Goal: Transaction & Acquisition: Obtain resource

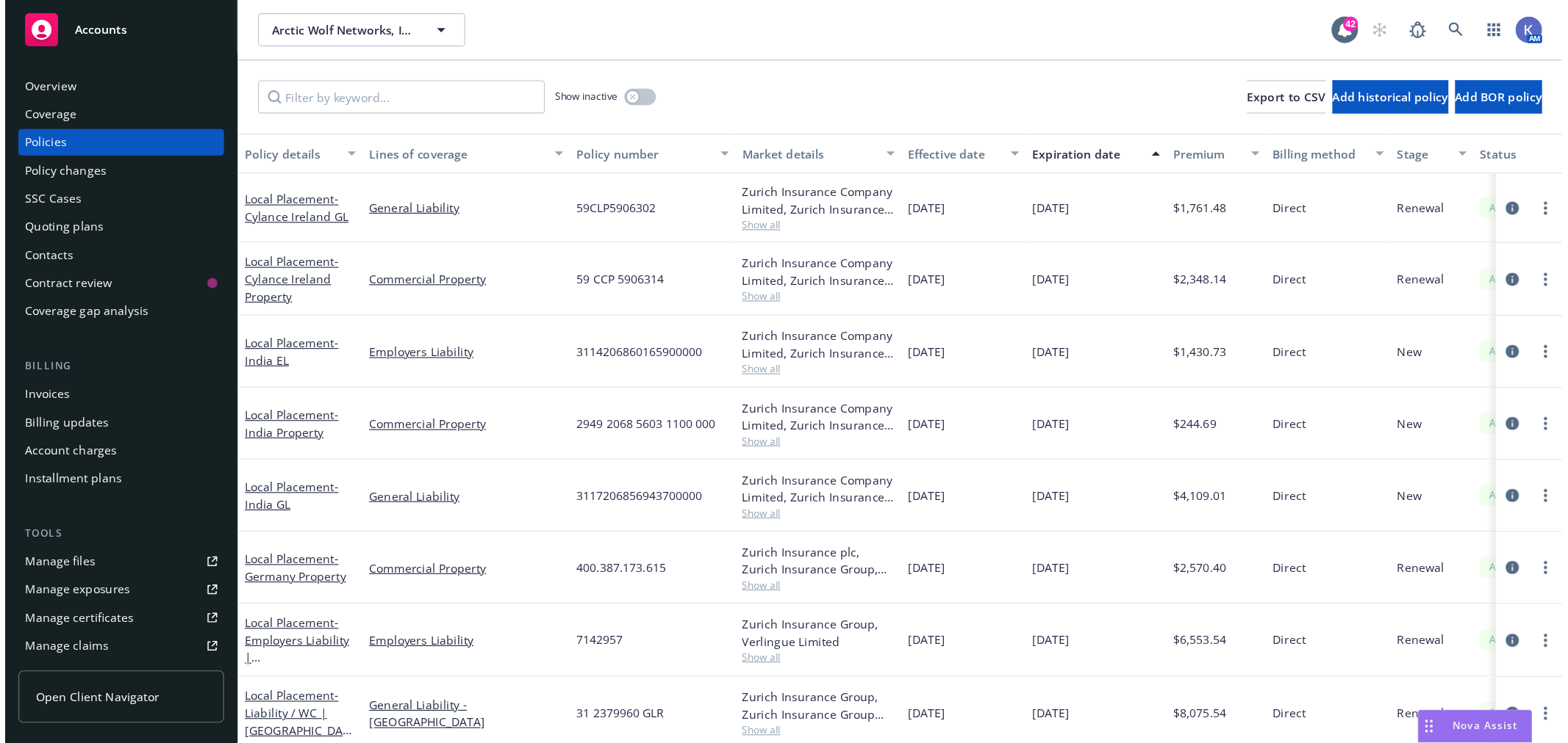
scroll to position [17, 0]
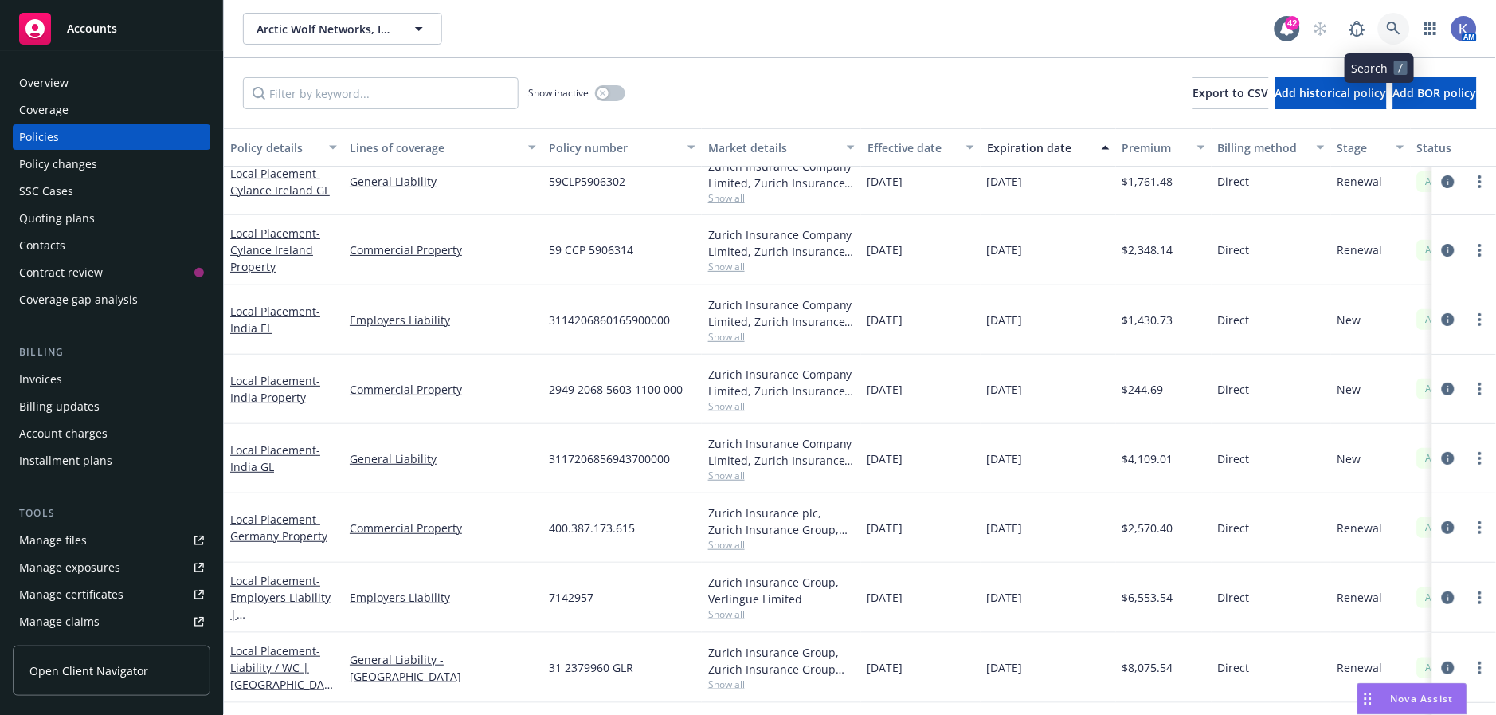
click at [1387, 22] on icon at bounding box center [1394, 29] width 14 height 14
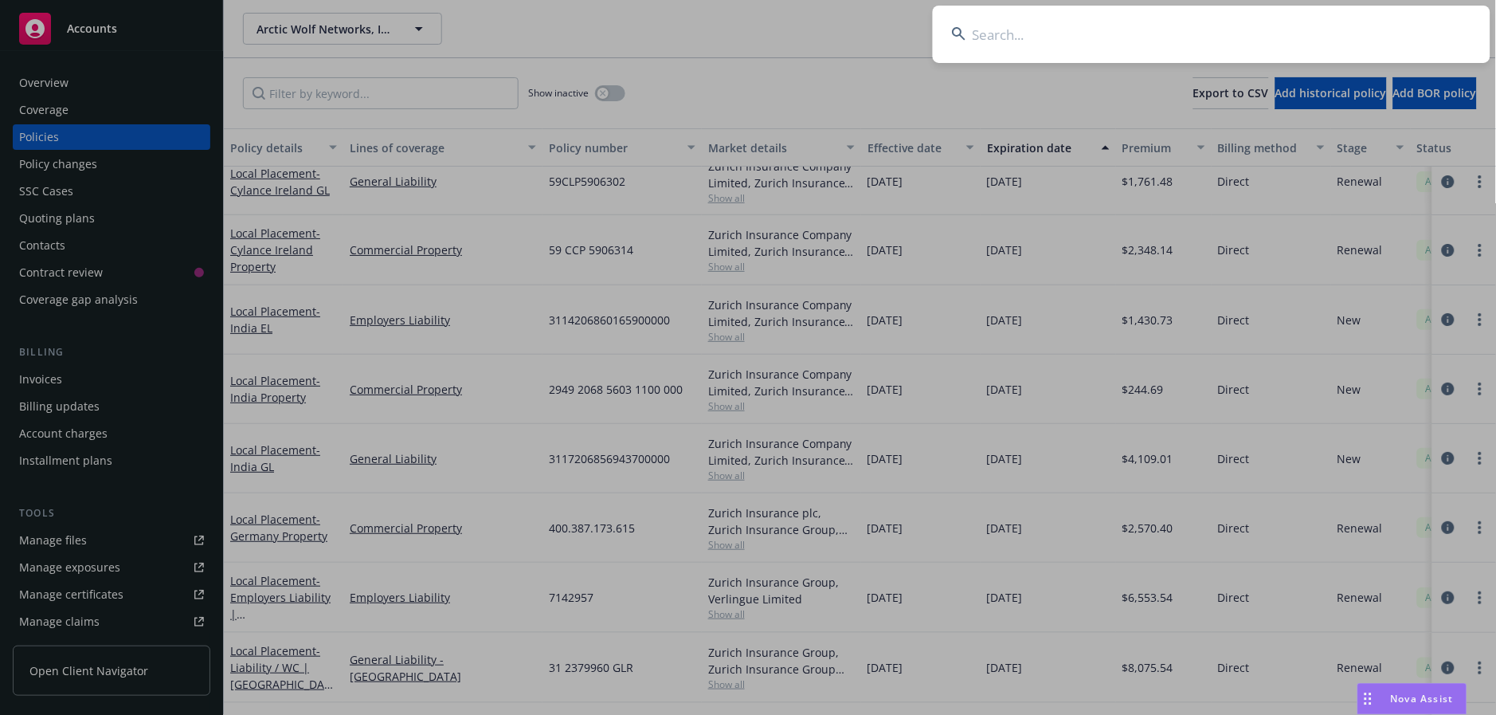
click at [1300, 33] on input at bounding box center [1212, 34] width 558 height 57
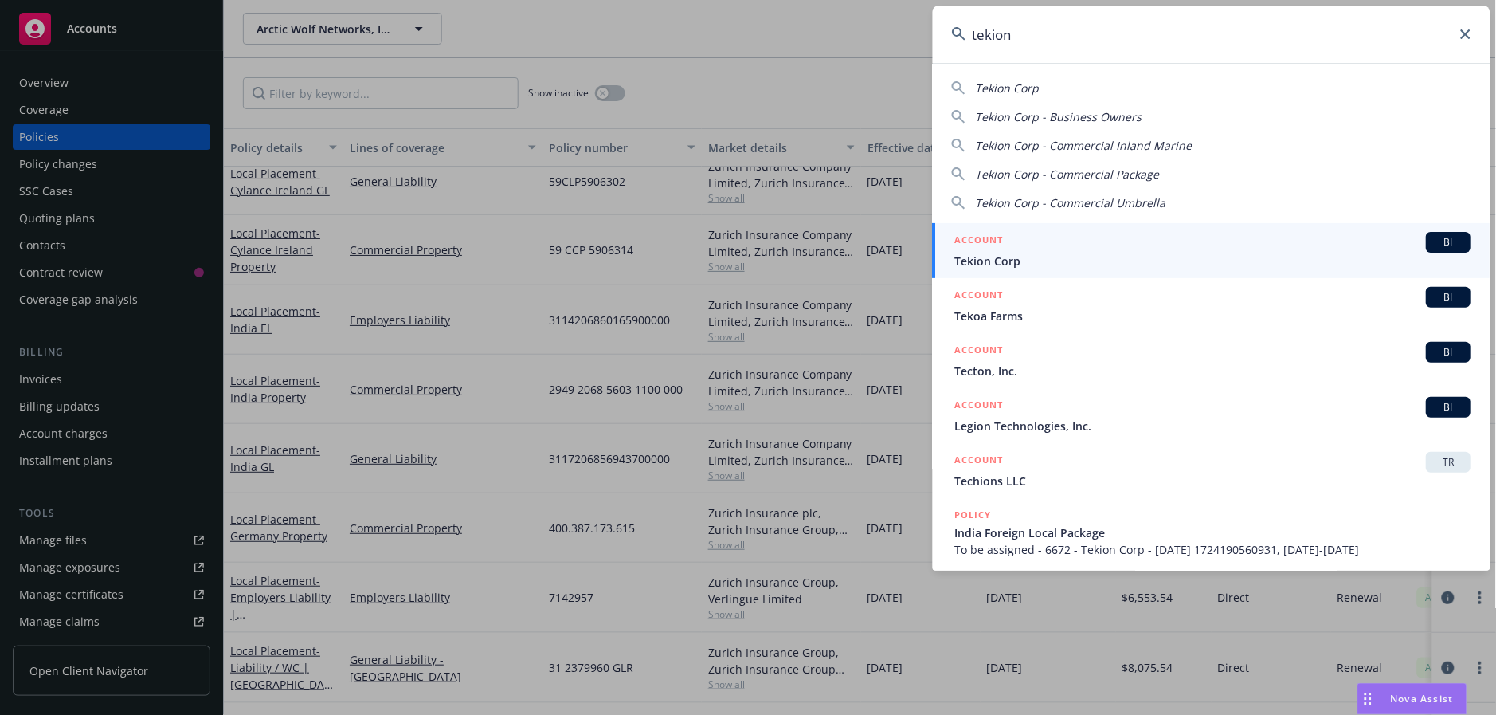
type input "tekion"
click at [1256, 259] on span "Tekion Corp" at bounding box center [1213, 261] width 516 height 17
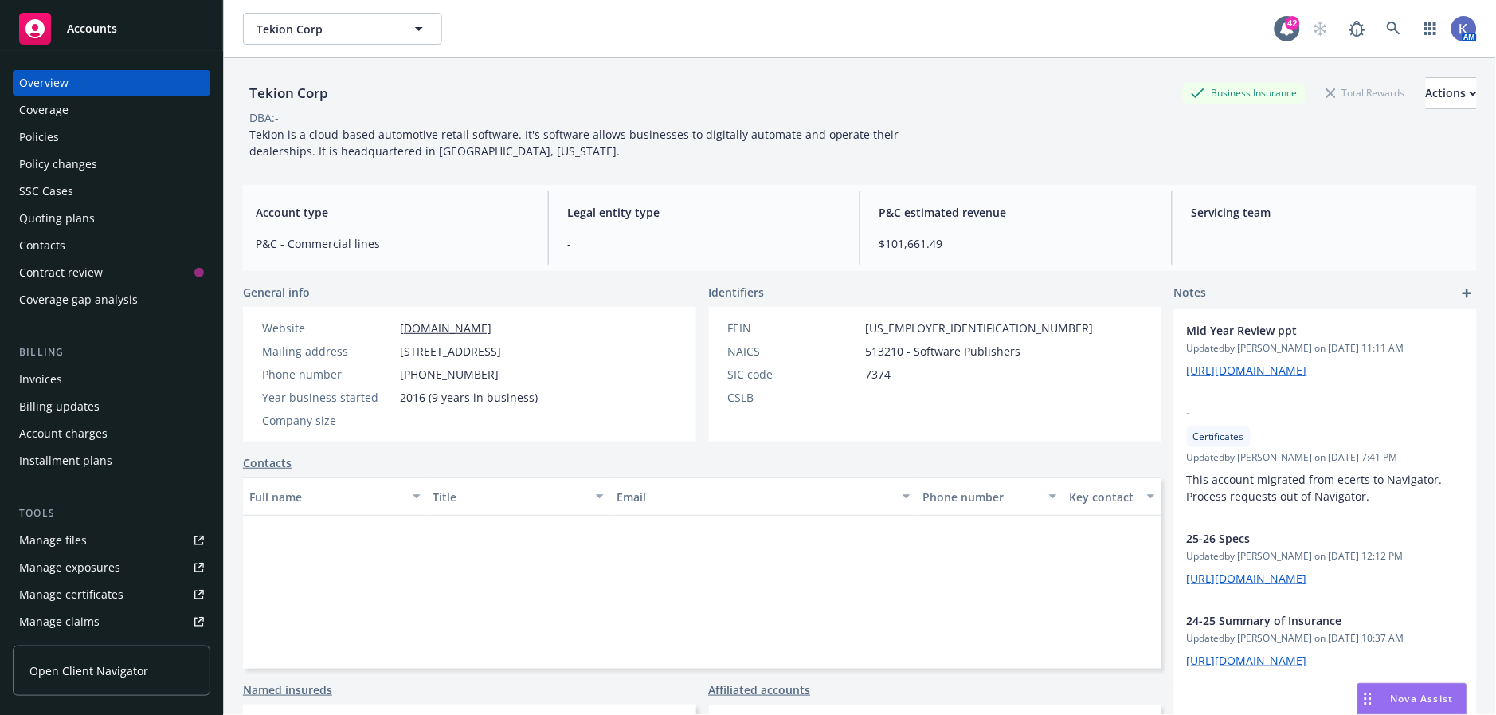
click at [73, 134] on div "Policies" at bounding box center [111, 136] width 185 height 25
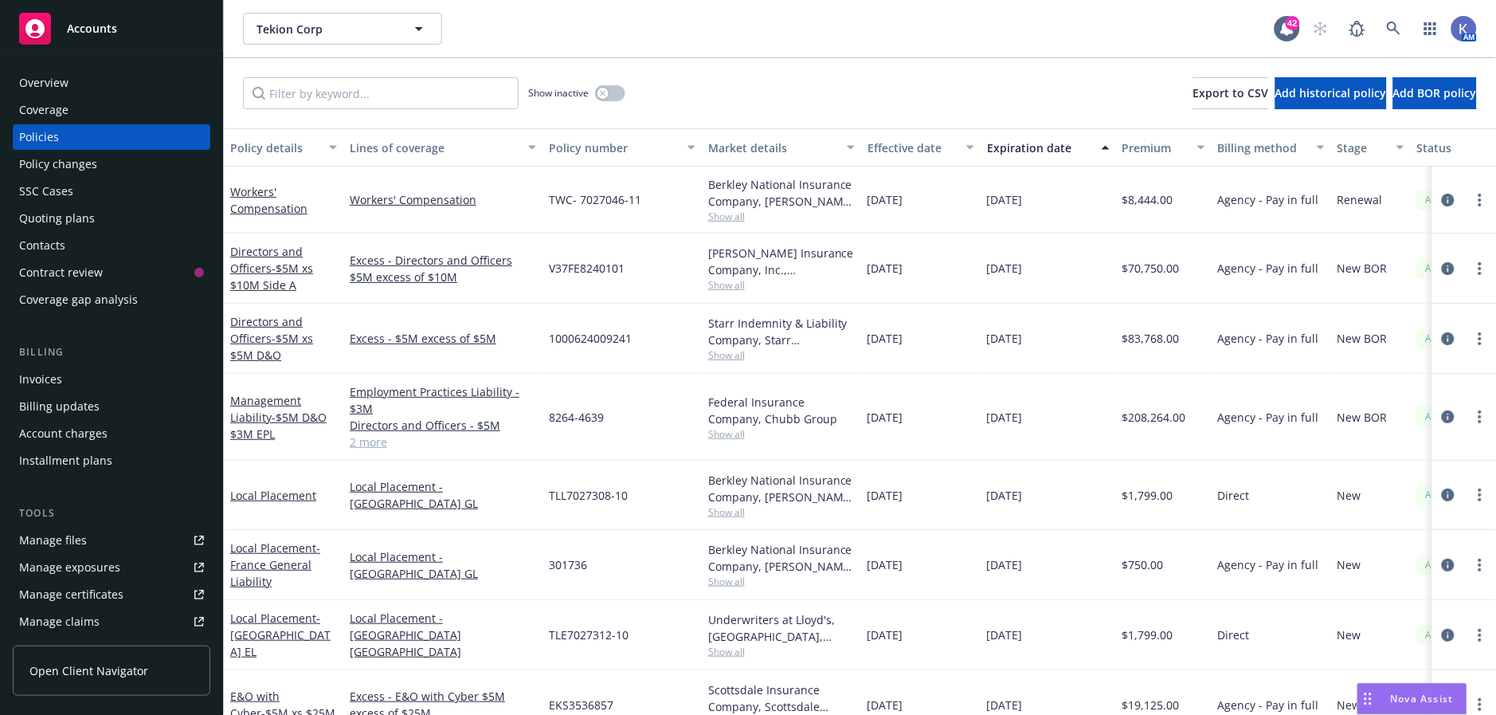
click at [374, 438] on link "2 more" at bounding box center [443, 441] width 186 height 17
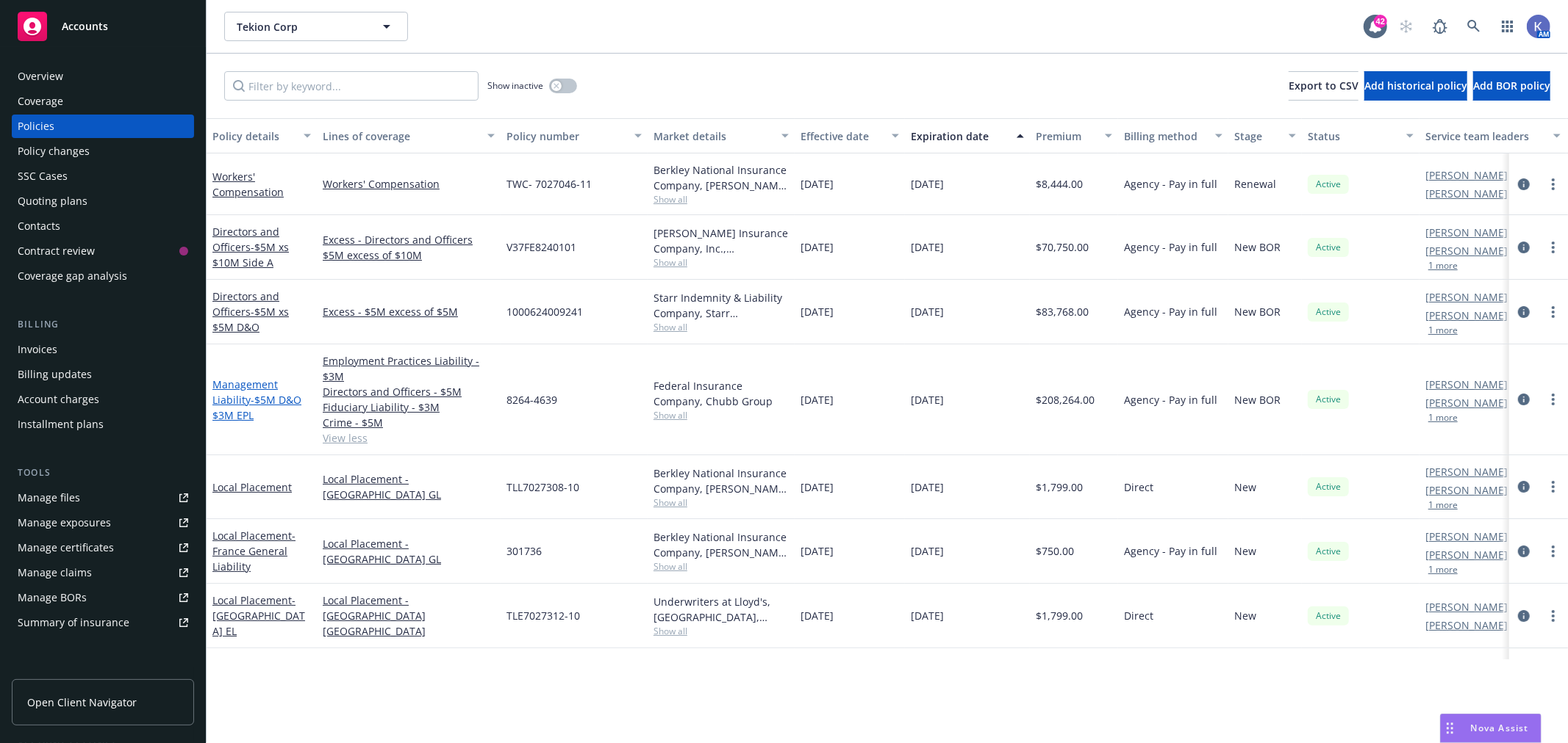
click at [240, 386] on link "Management Liability - $5M D&O $3M EPL" at bounding box center [256, 400] width 89 height 45
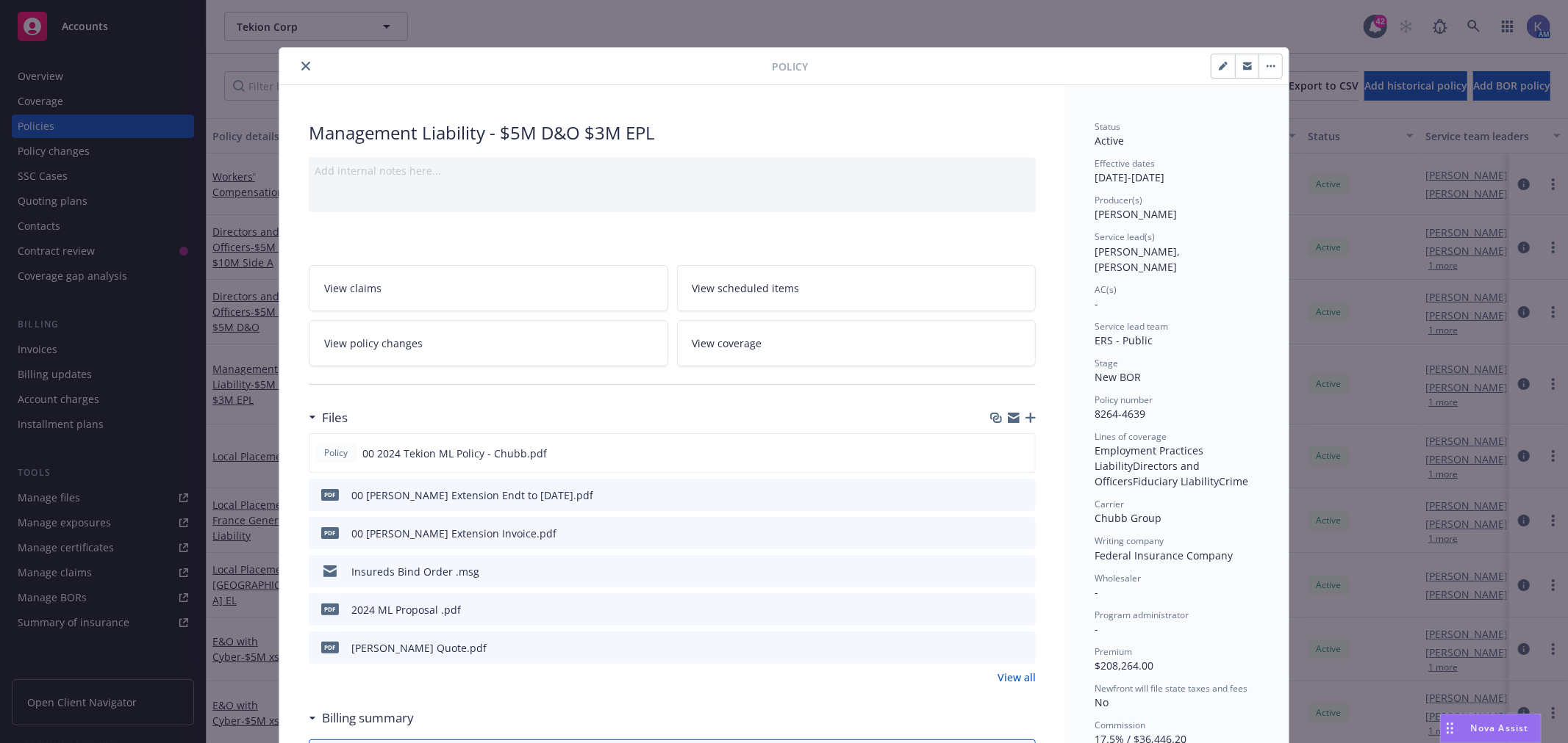
drag, startPoint x: 541, startPoint y: 49, endPoint x: 512, endPoint y: 53, distance: 29.3
click at [540, 49] on div "Policy" at bounding box center [784, 66] width 1009 height 38
click at [302, 64] on icon "close" at bounding box center [306, 66] width 9 height 9
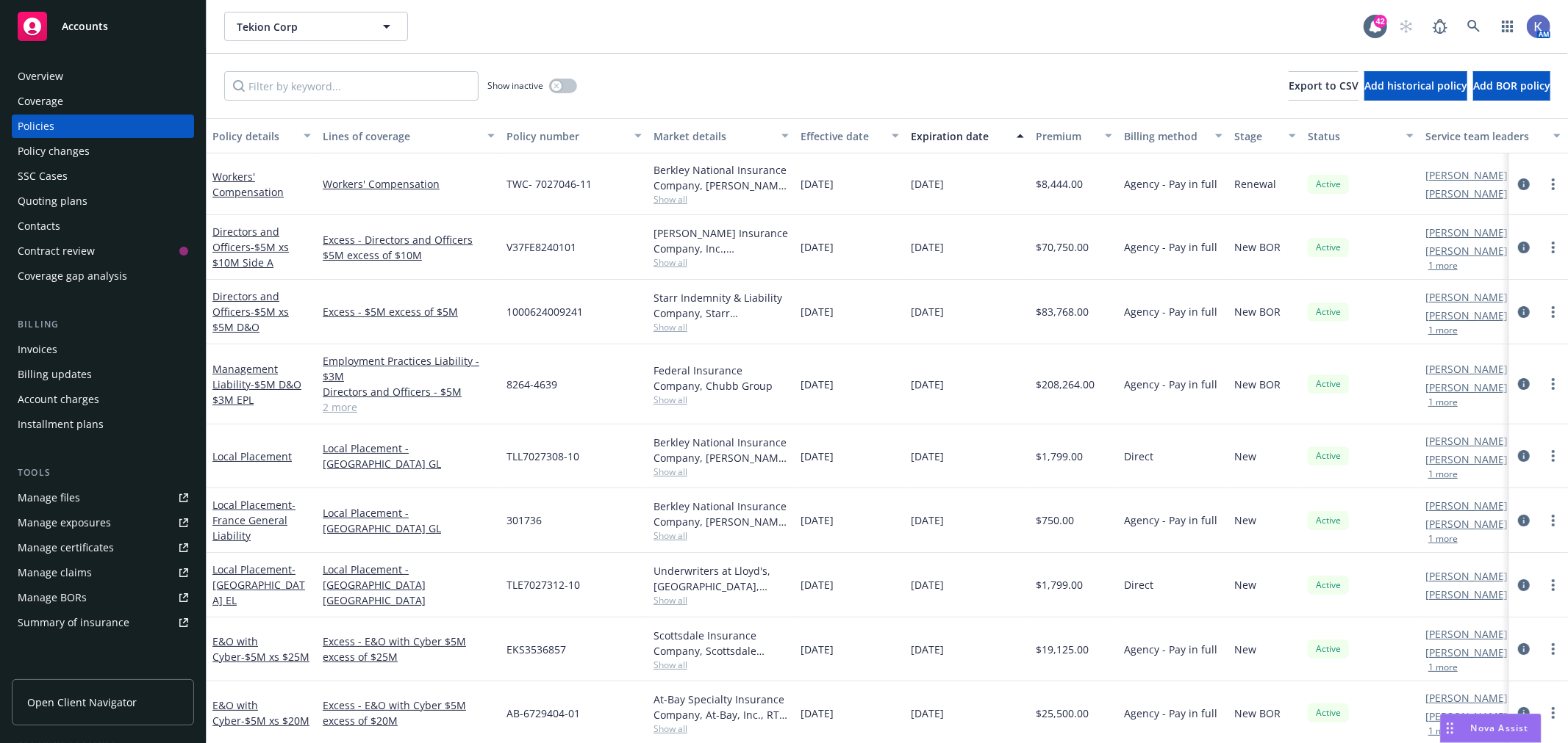
click at [270, 418] on div "Management Liability - $5M D&O $3M EPL" at bounding box center [262, 384] width 111 height 80
click at [1380, 20] on icon at bounding box center [1473, 27] width 13 height 13
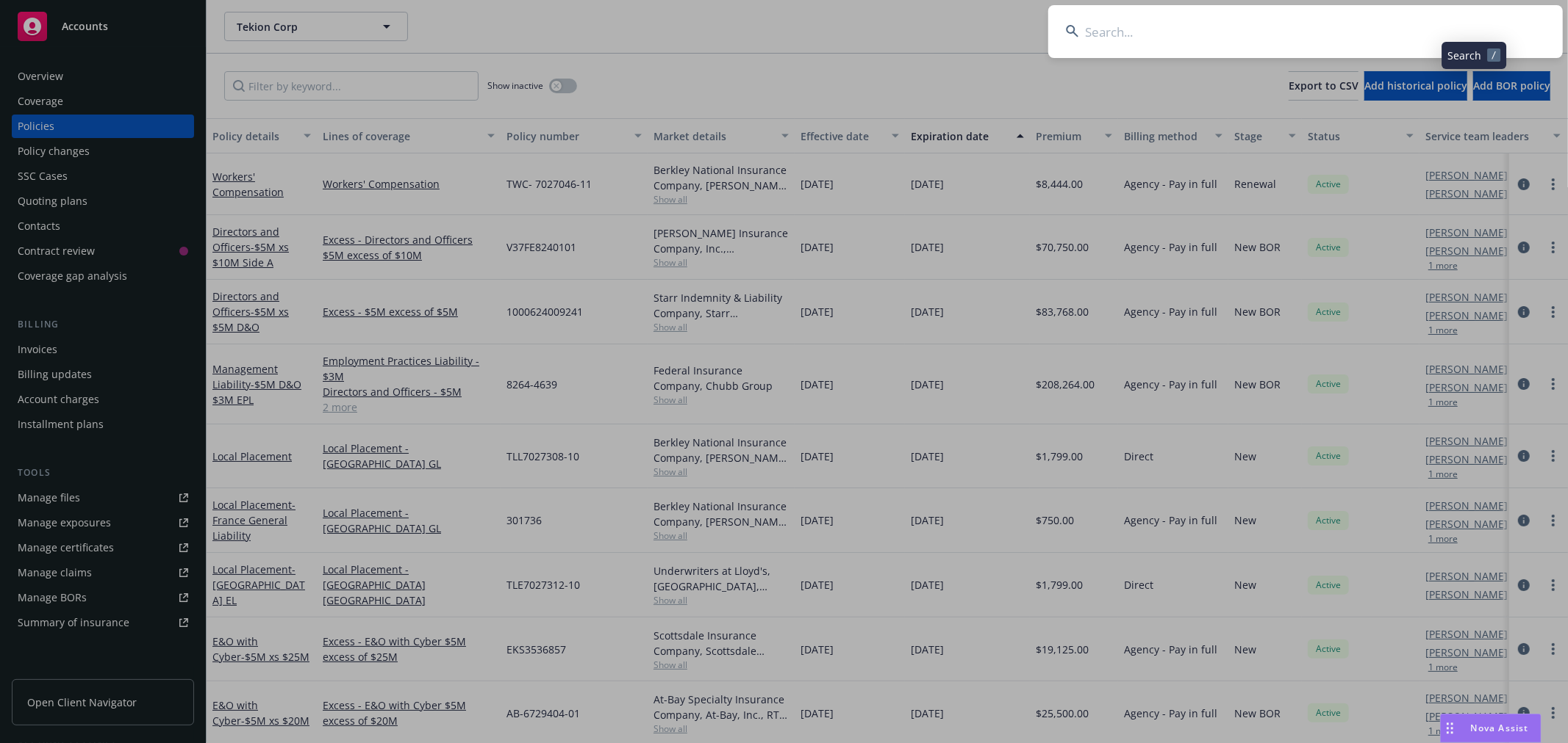
drag, startPoint x: 1317, startPoint y: 40, endPoint x: 1297, endPoint y: 32, distance: 21.5
click at [1308, 37] on input at bounding box center [1305, 31] width 515 height 53
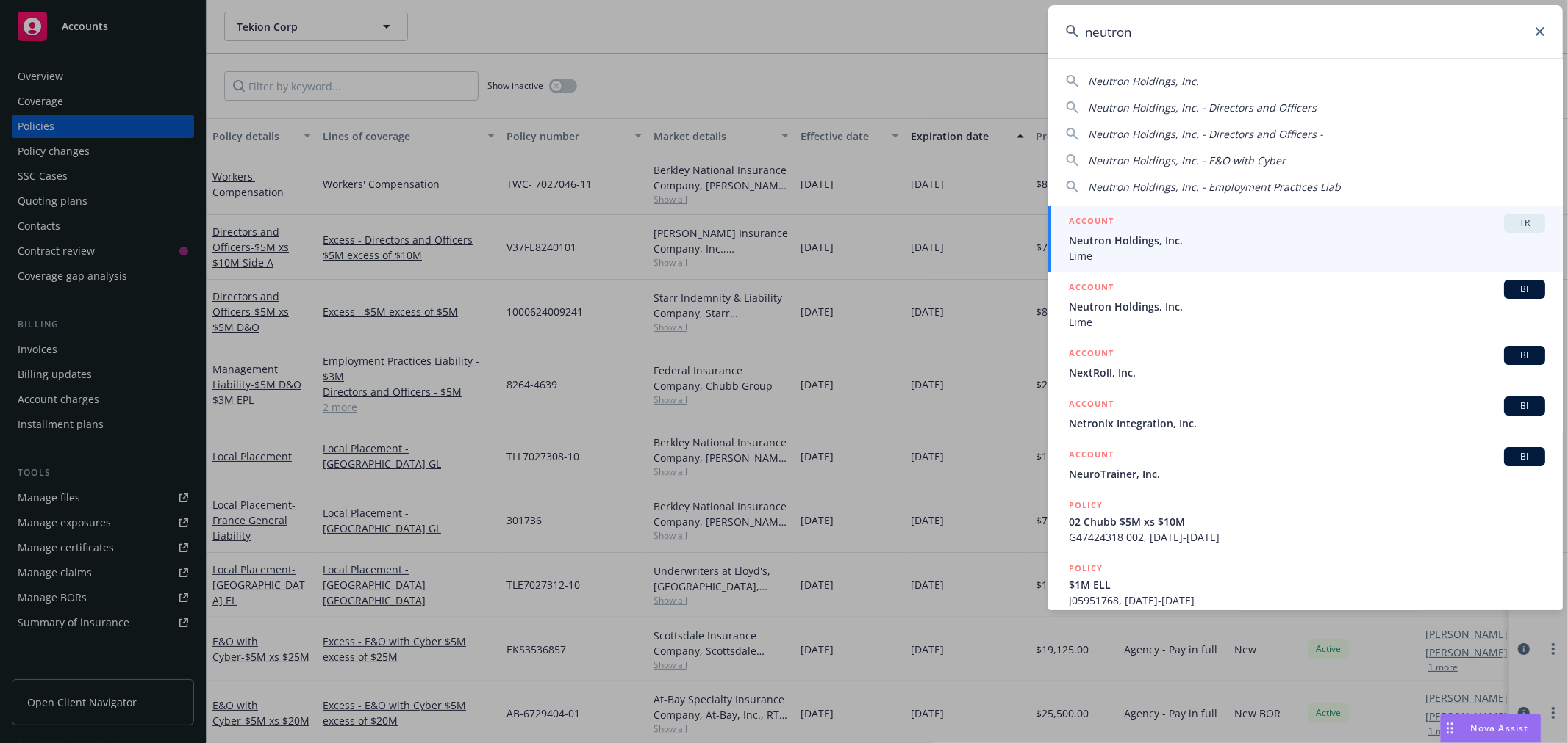
type input "neutron"
click at [1096, 238] on span "Neutron Holdings, Inc." at bounding box center [1307, 241] width 476 height 16
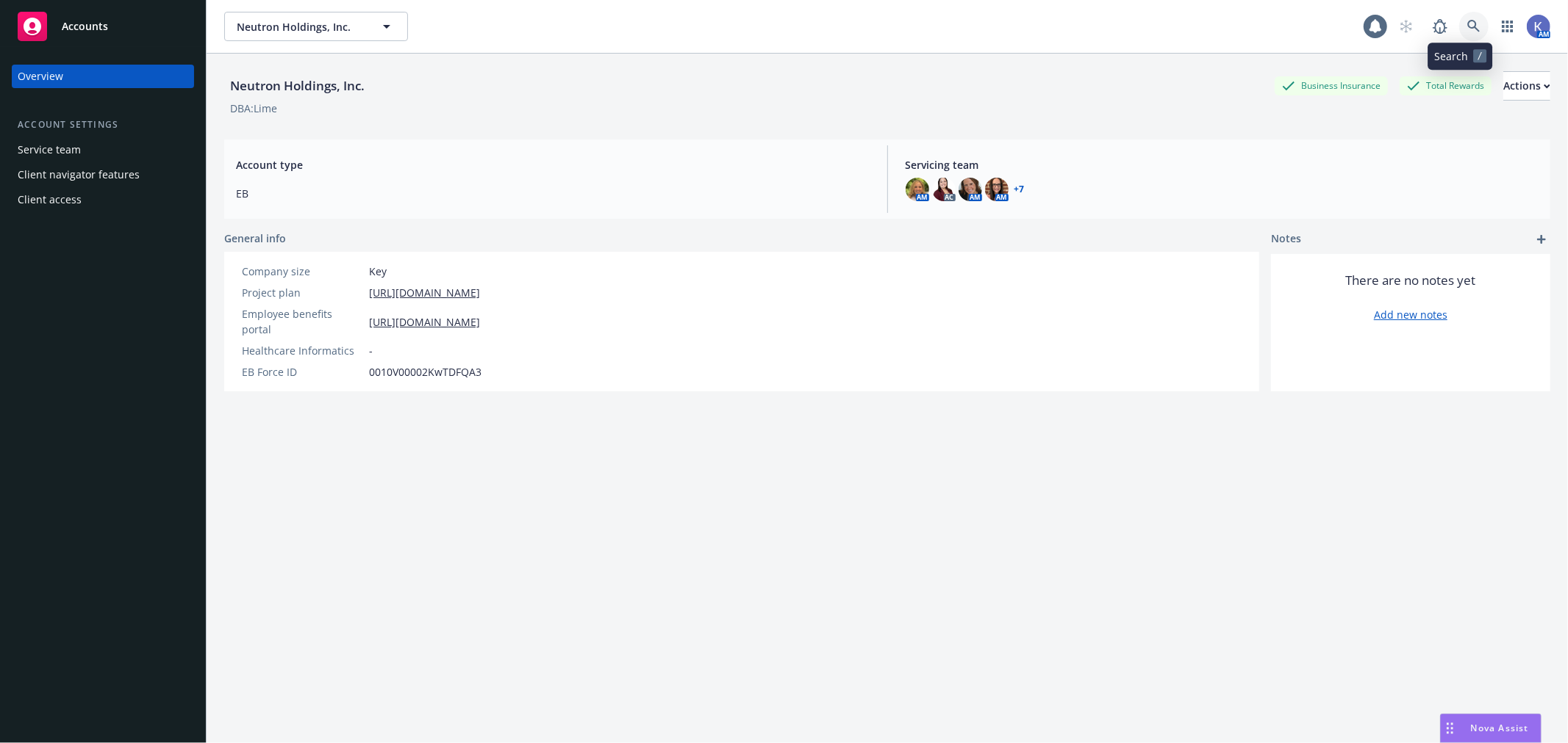
click at [1380, 18] on link at bounding box center [1474, 27] width 30 height 29
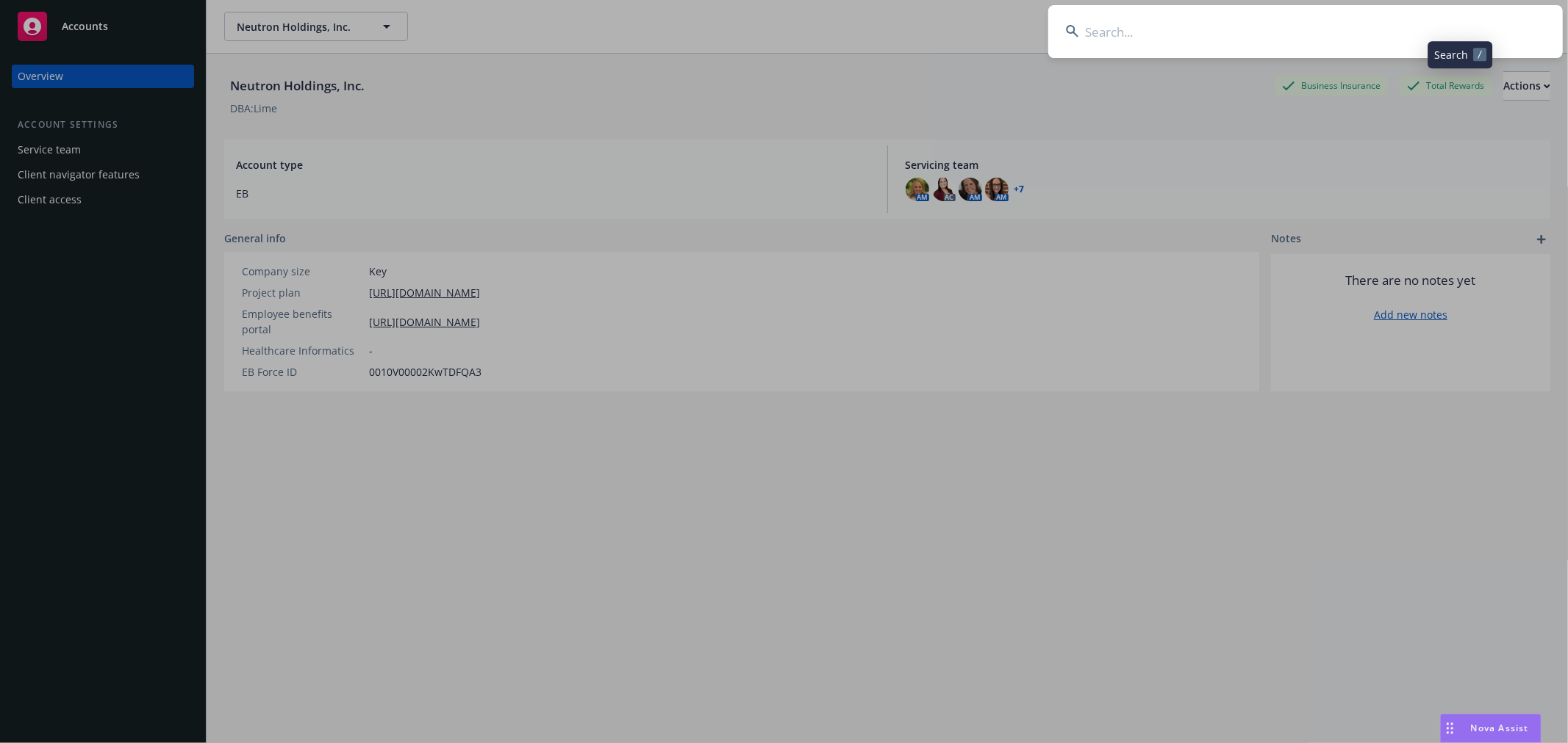
click at [1348, 38] on input at bounding box center [1305, 31] width 515 height 53
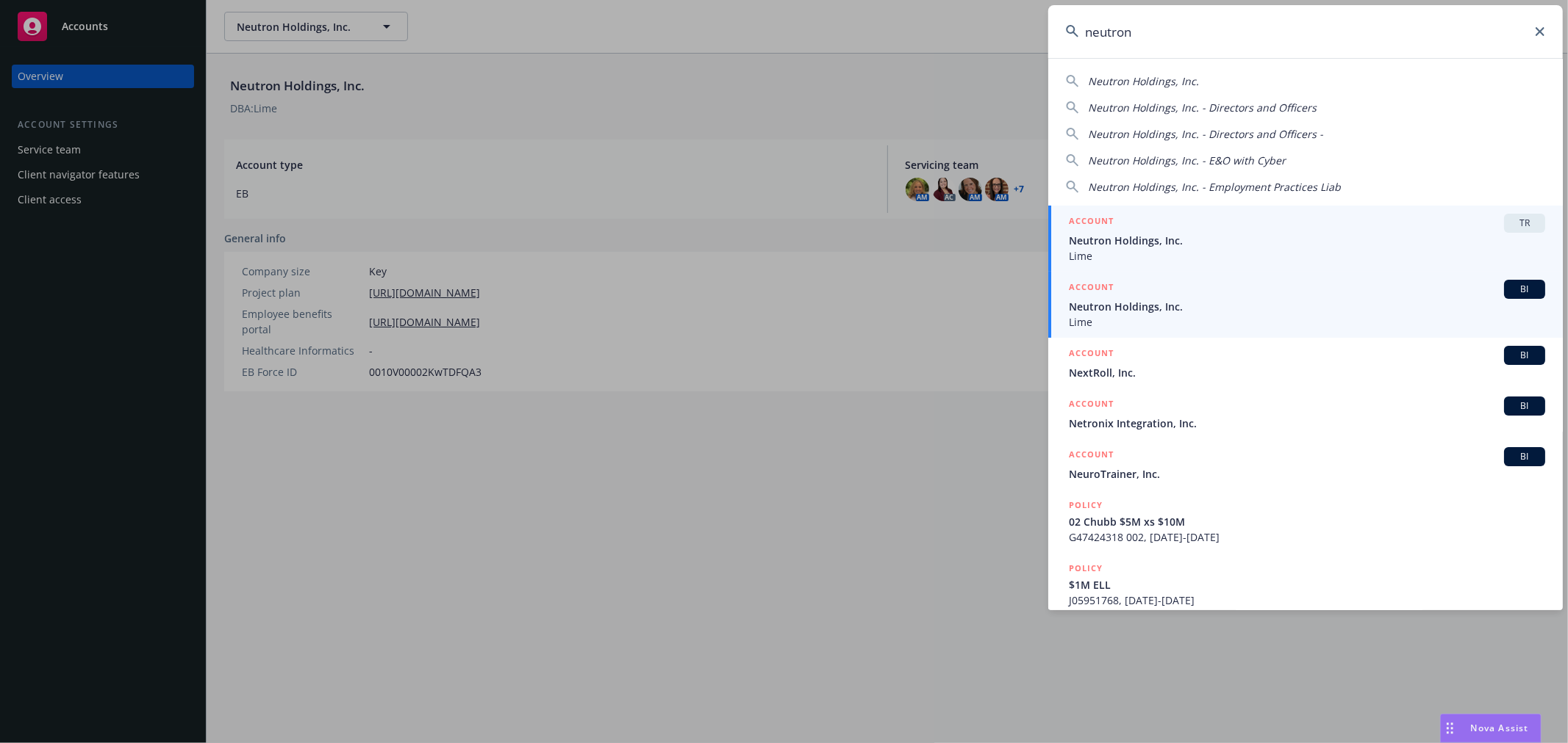
type input "neutron"
click at [1166, 301] on span "Neutron Holdings, Inc." at bounding box center [1307, 306] width 476 height 16
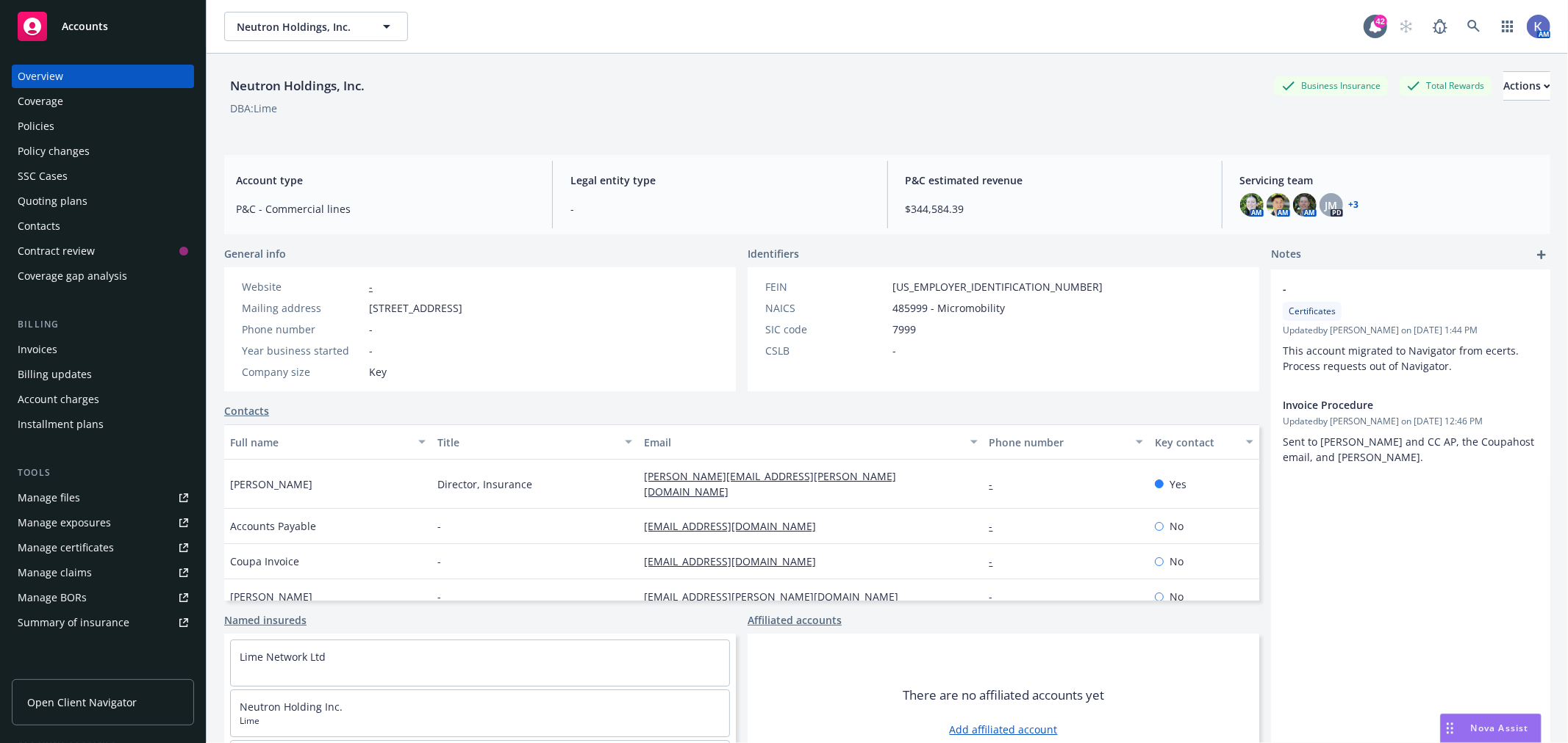
click at [89, 136] on div "Policies" at bounding box center [102, 125] width 171 height 23
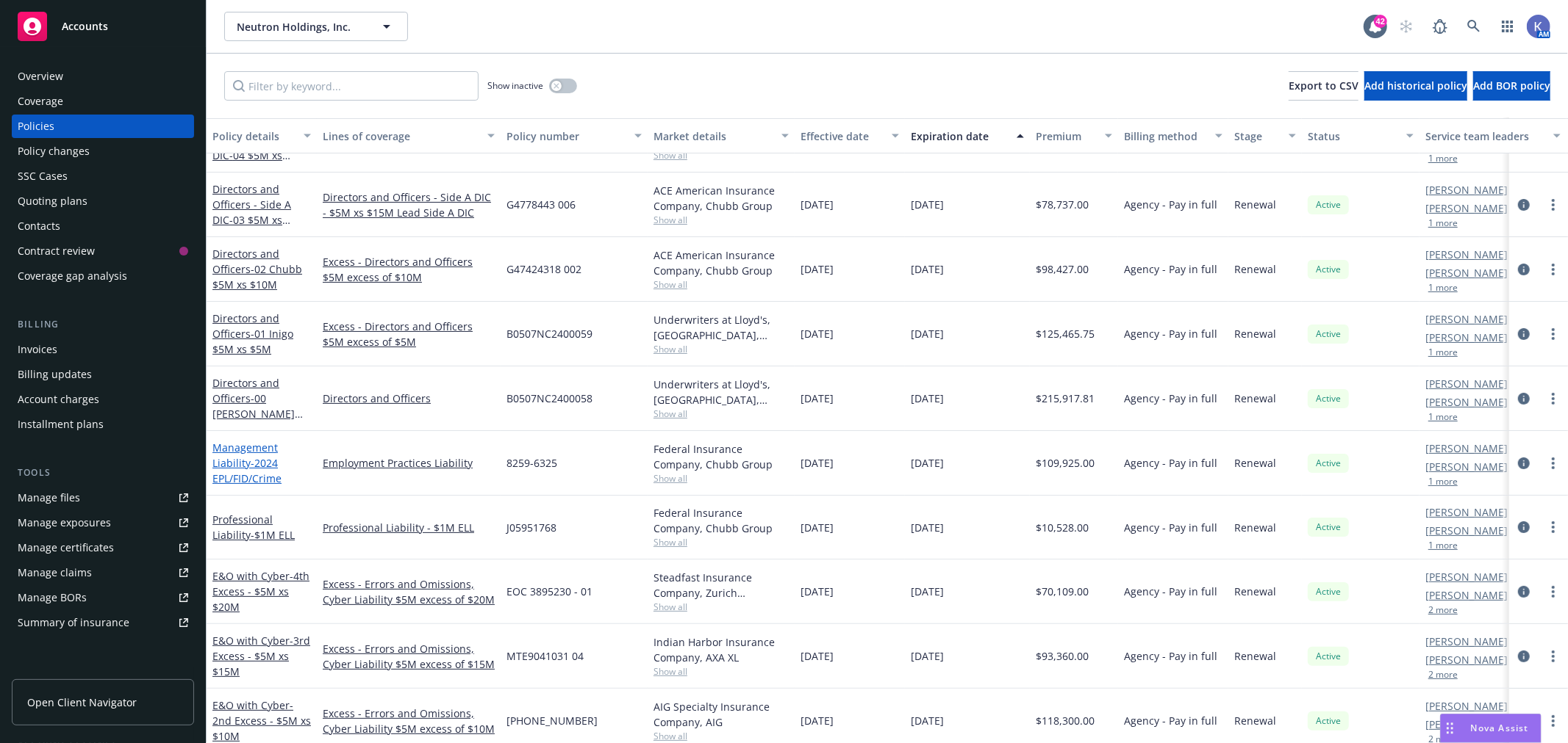
scroll to position [244, 0]
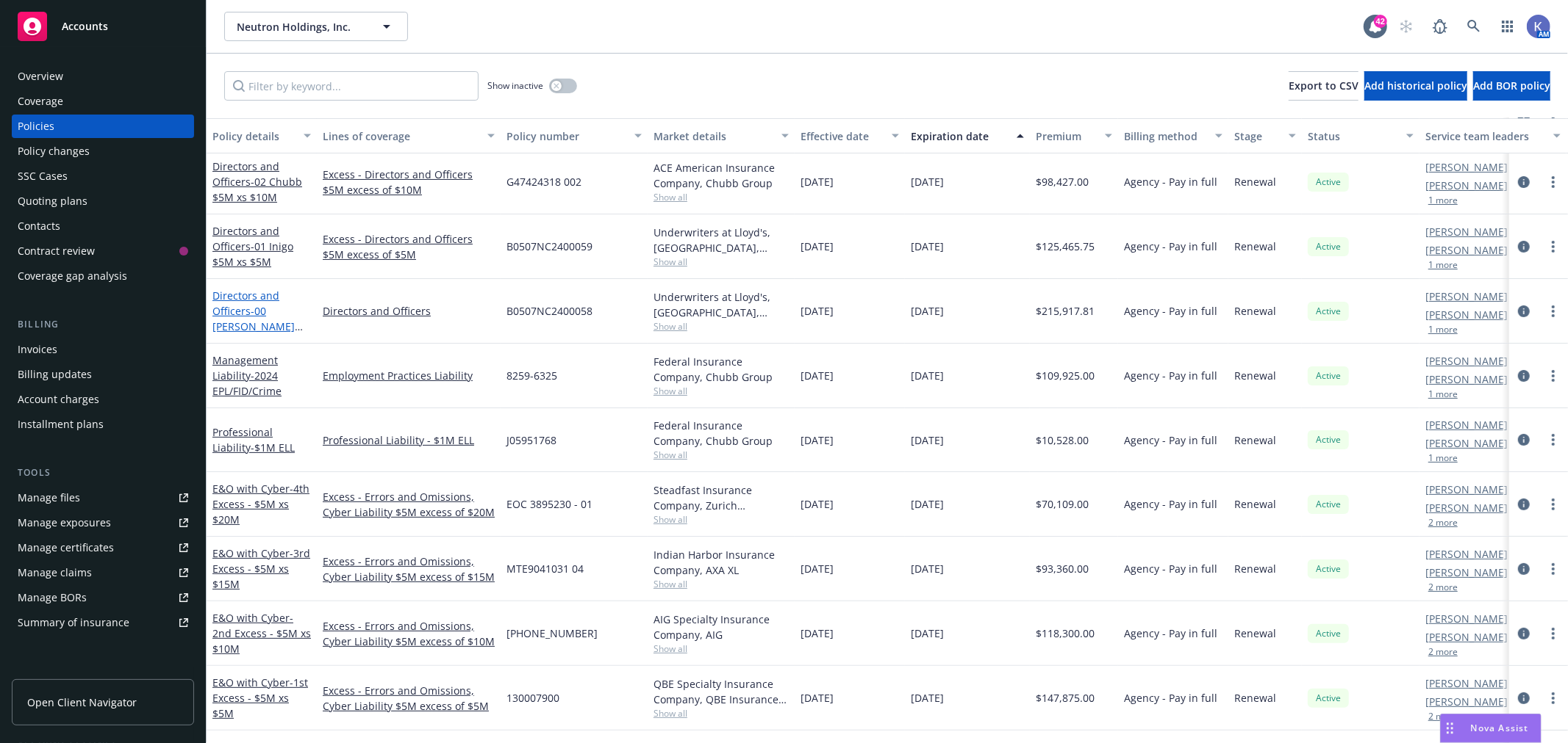
click at [243, 311] on link "Directors and Officers - 00 [PERSON_NAME] $5M Primary" at bounding box center [253, 318] width 82 height 60
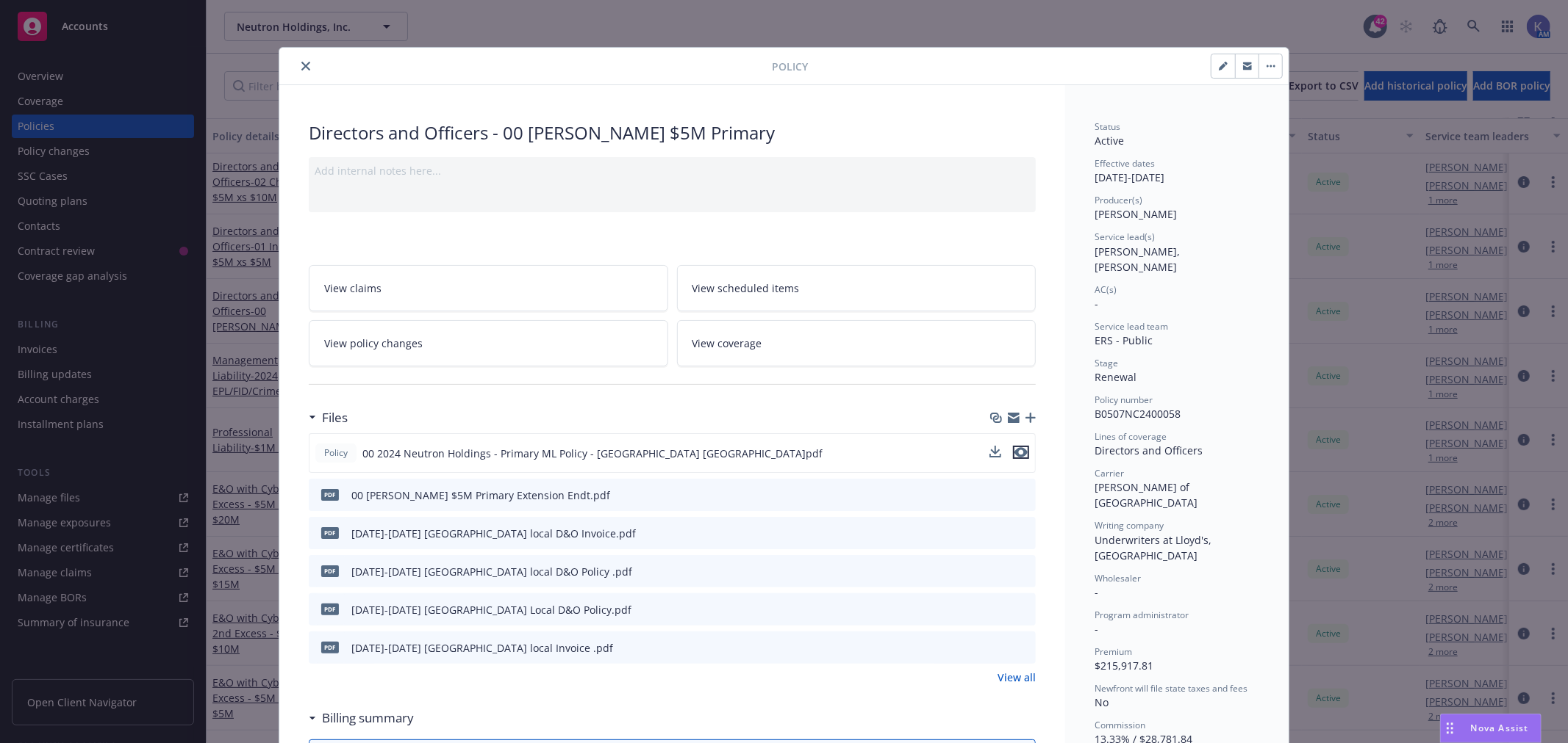
click at [1018, 447] on icon "preview file" at bounding box center [1021, 452] width 13 height 10
click at [302, 62] on icon "close" at bounding box center [306, 66] width 9 height 9
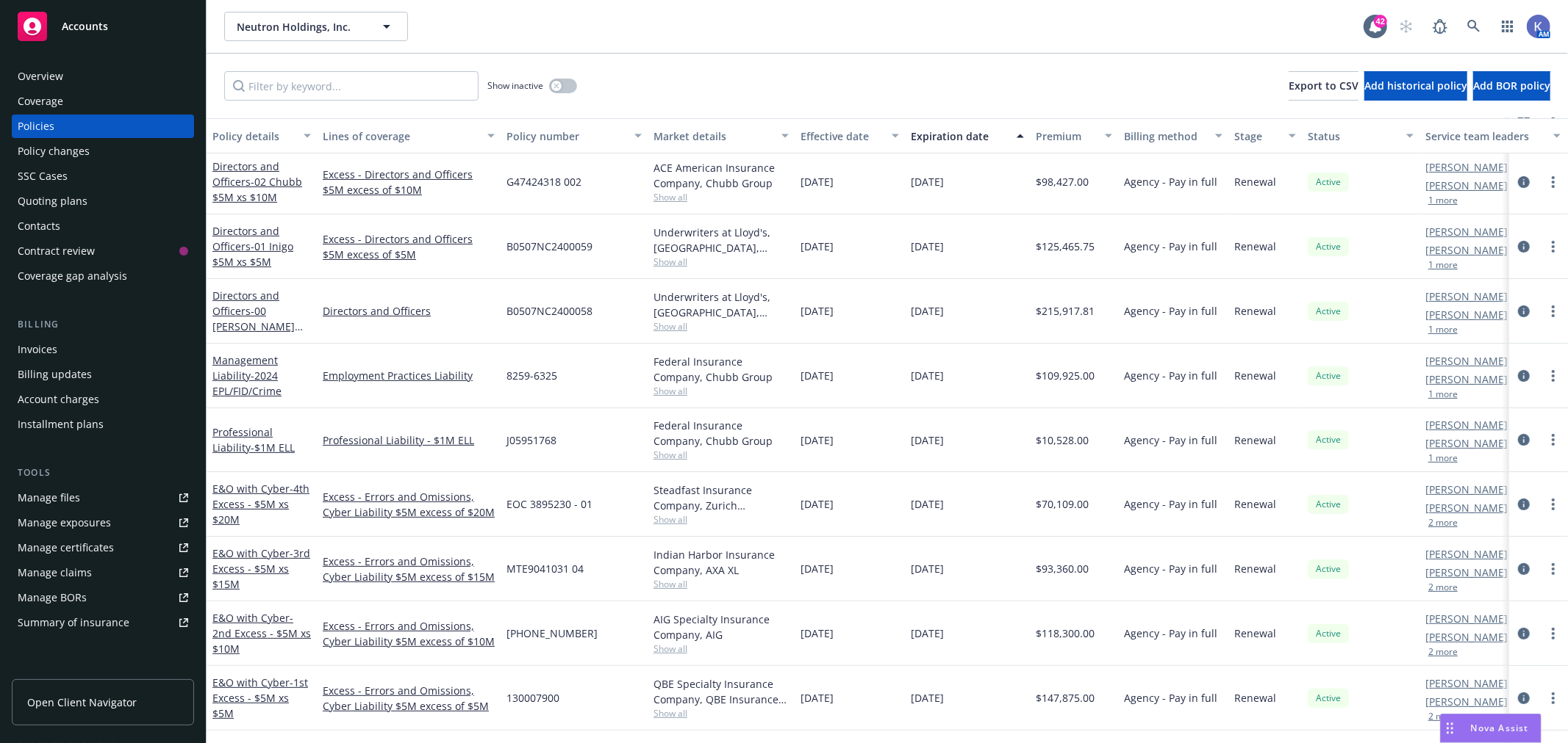
click at [59, 355] on div "Invoices" at bounding box center [102, 349] width 171 height 23
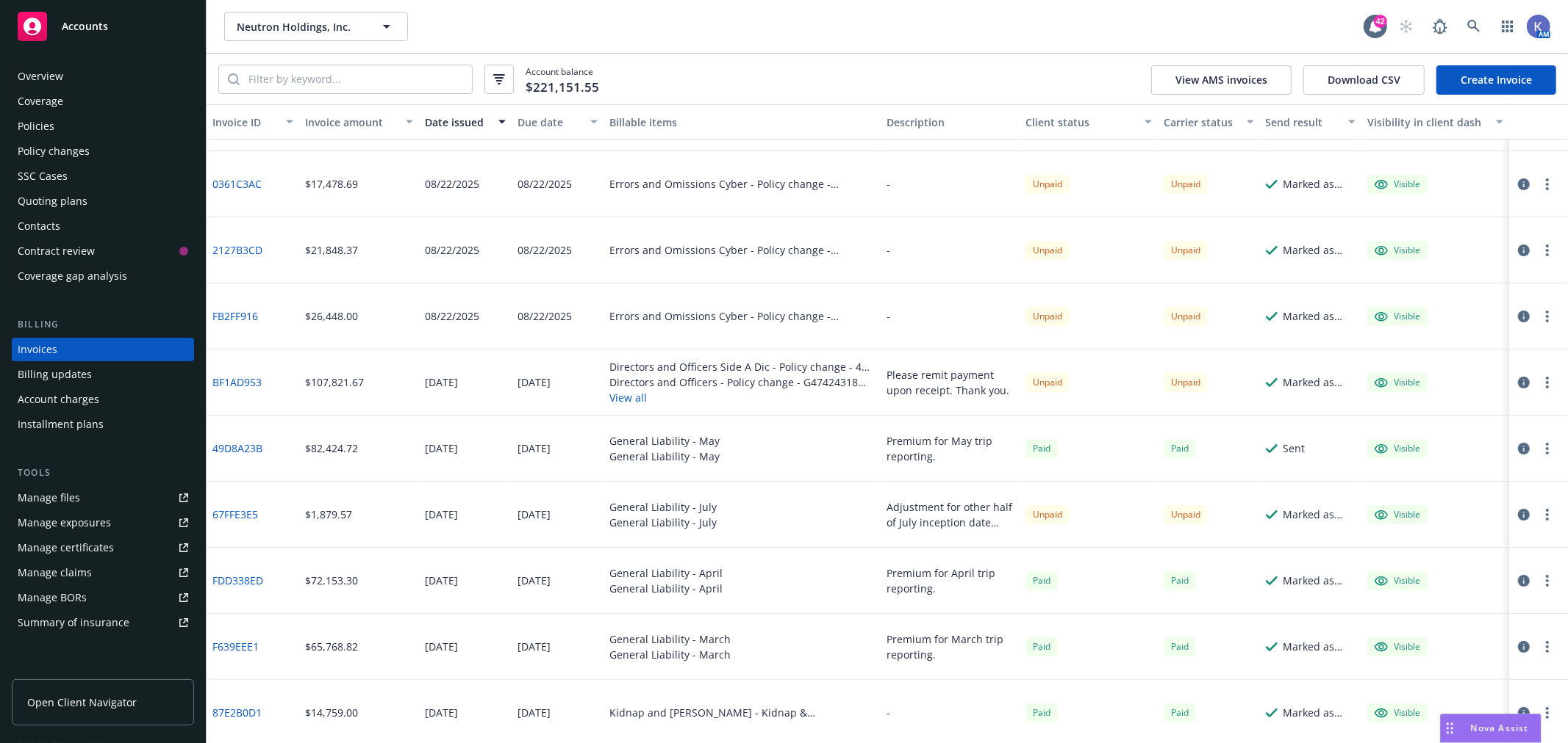
scroll to position [163, 0]
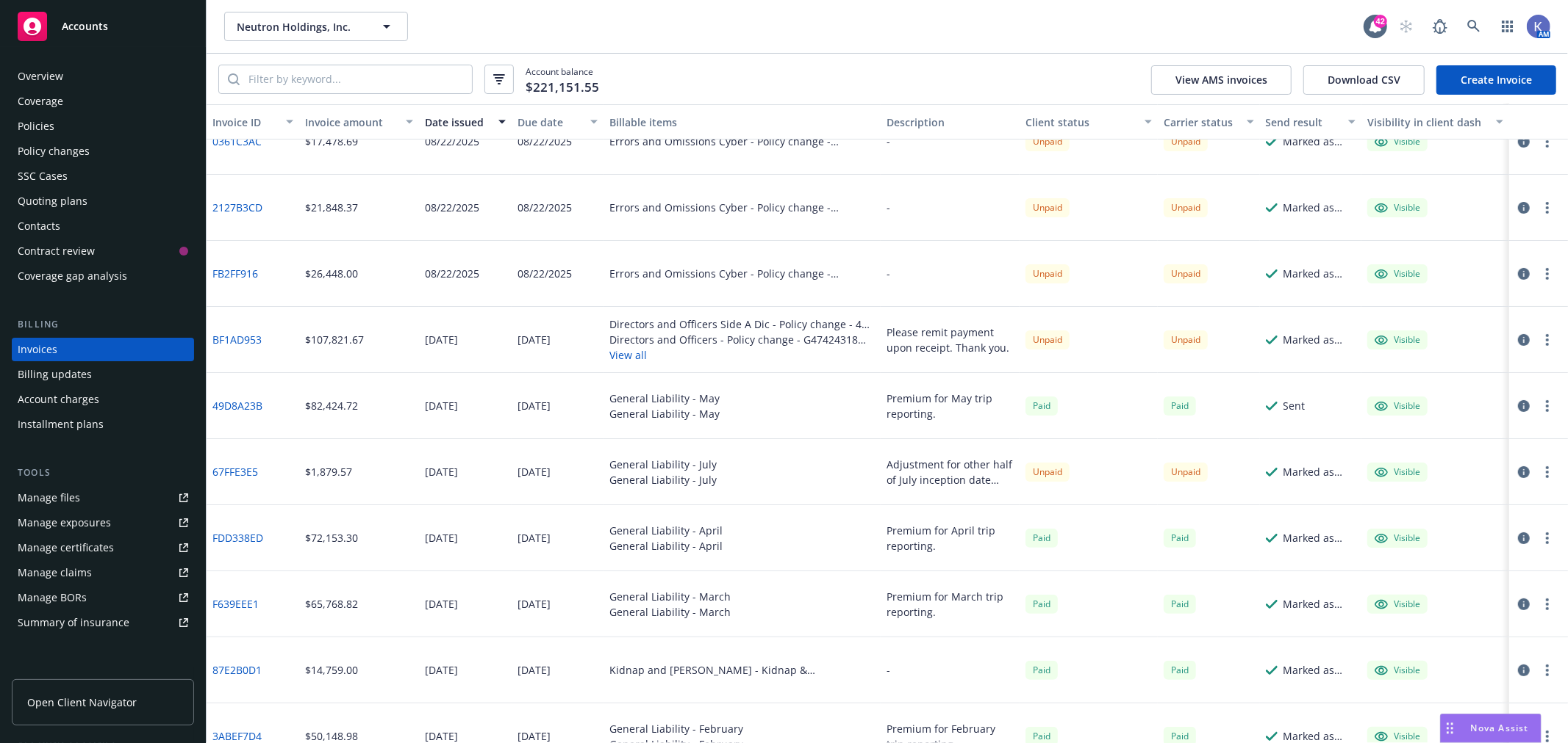
click at [620, 356] on button "View all" at bounding box center [742, 355] width 266 height 16
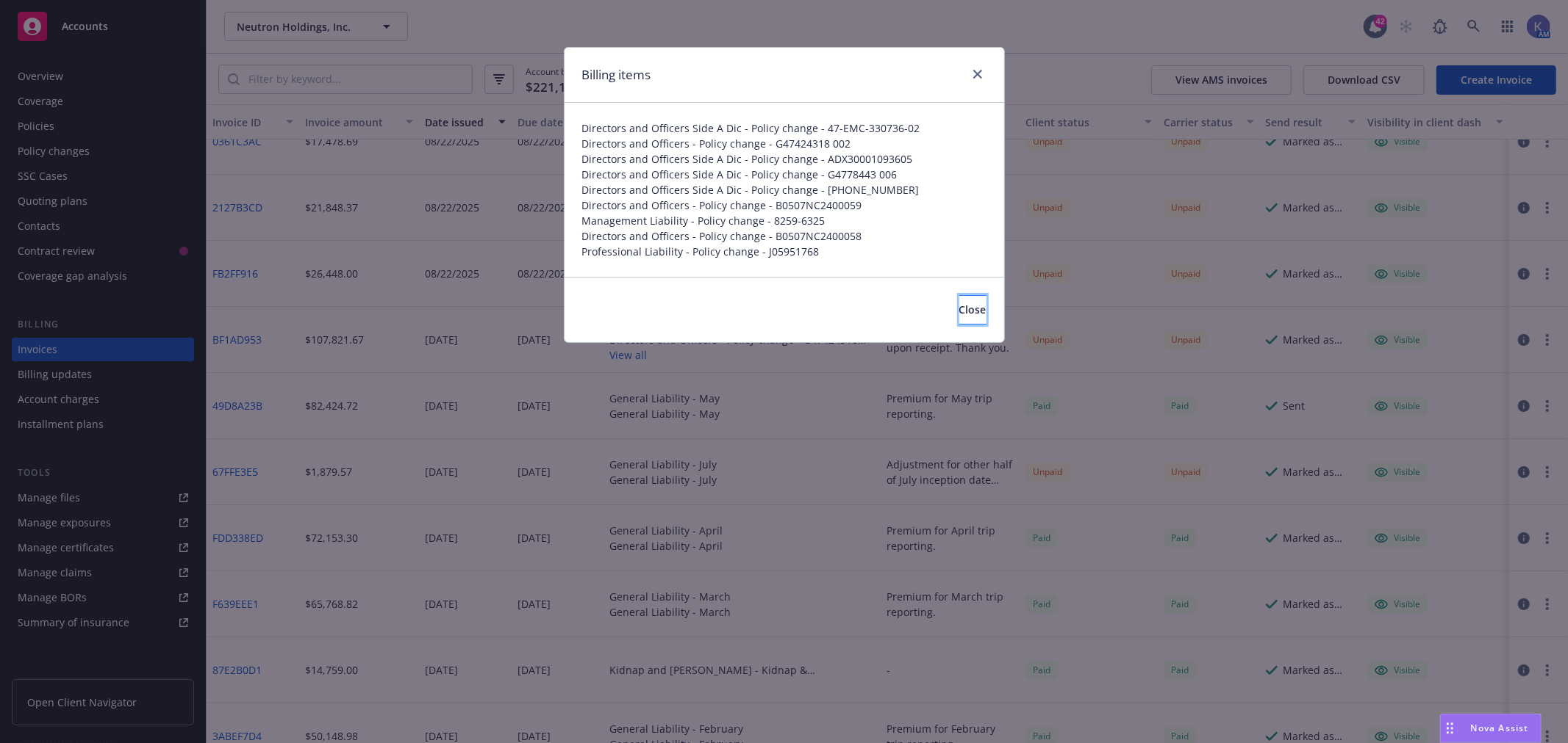
click at [959, 302] on button "Close" at bounding box center [972, 310] width 27 height 29
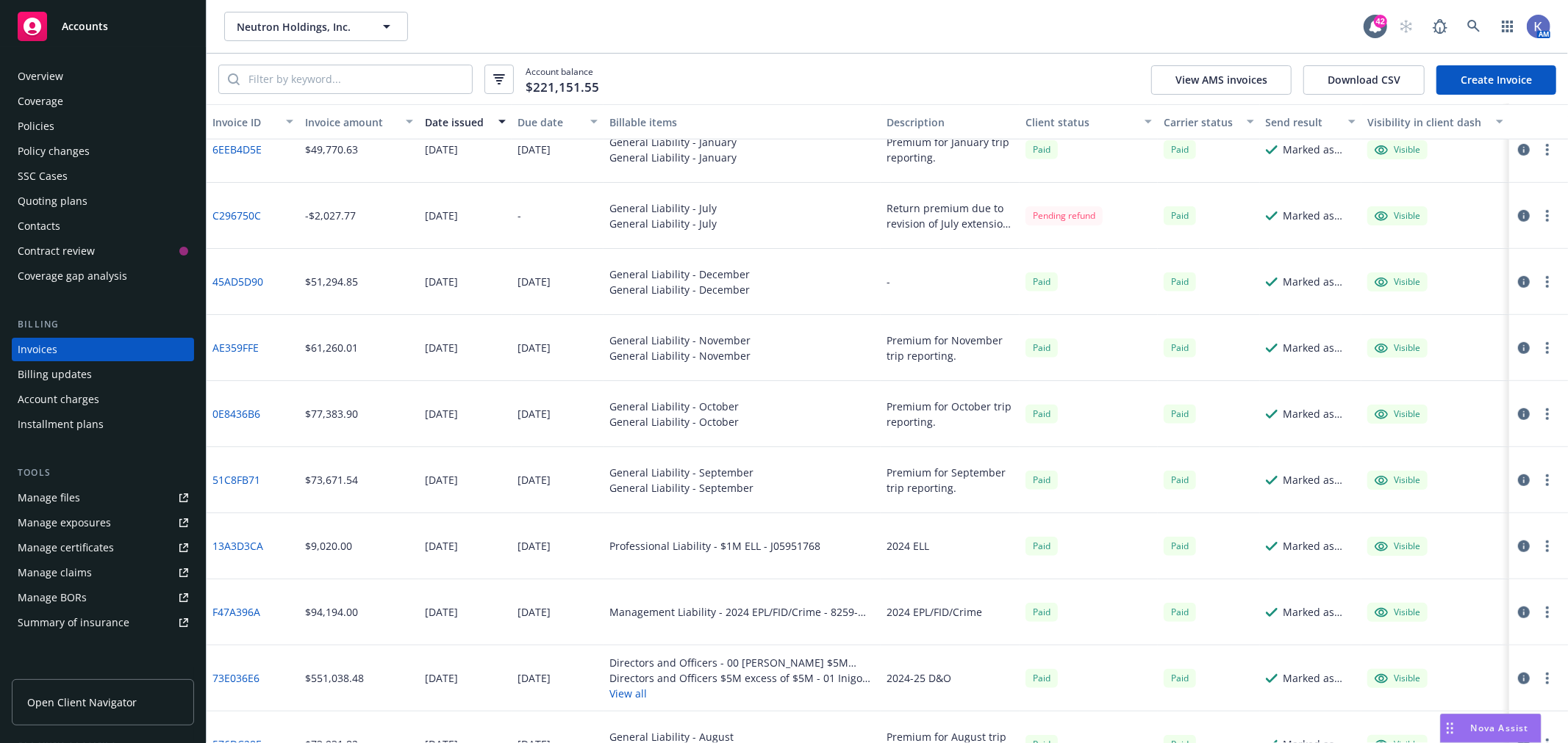
scroll to position [898, 0]
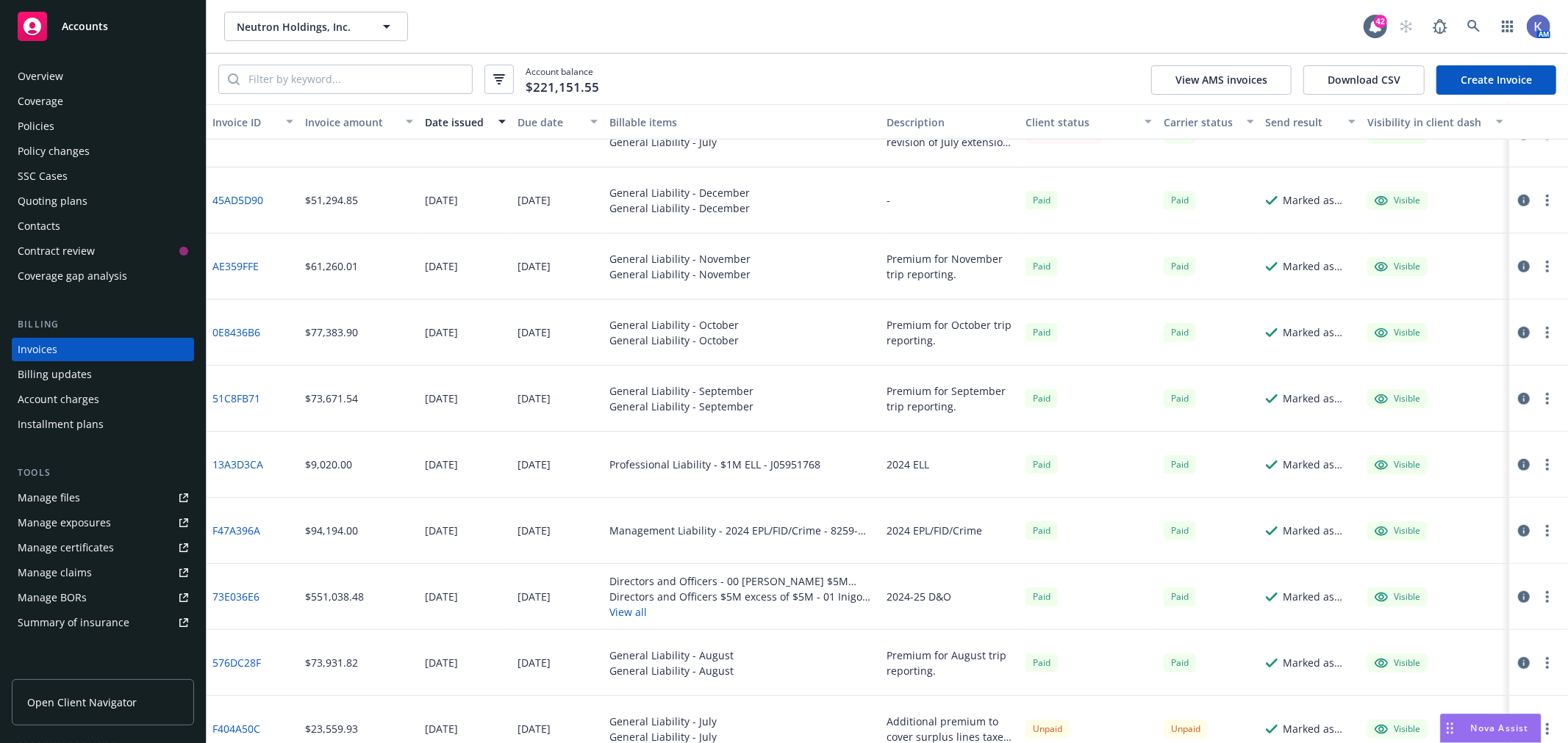
click at [620, 609] on button "View all" at bounding box center [742, 612] width 266 height 16
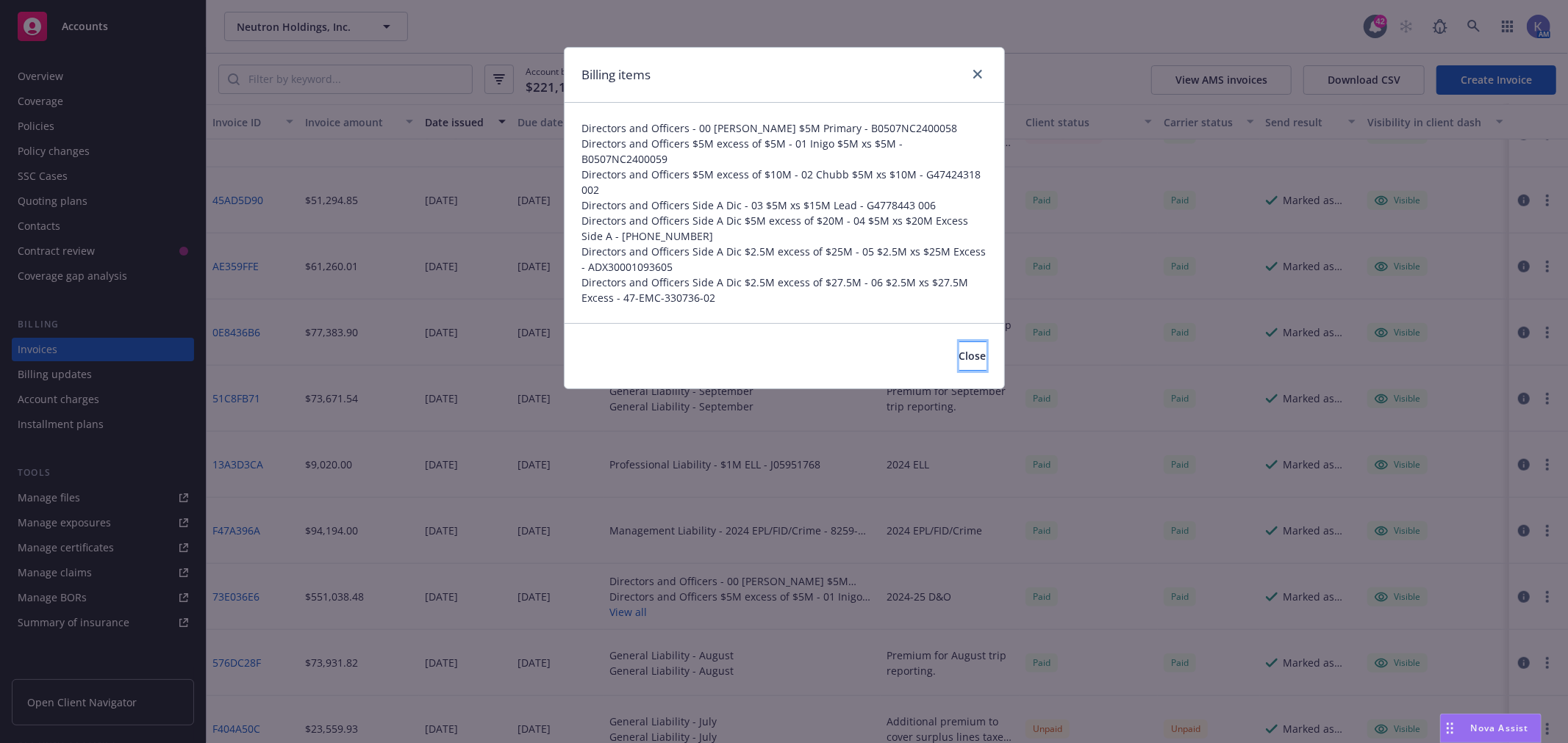
click at [959, 342] on button "Close" at bounding box center [972, 357] width 27 height 29
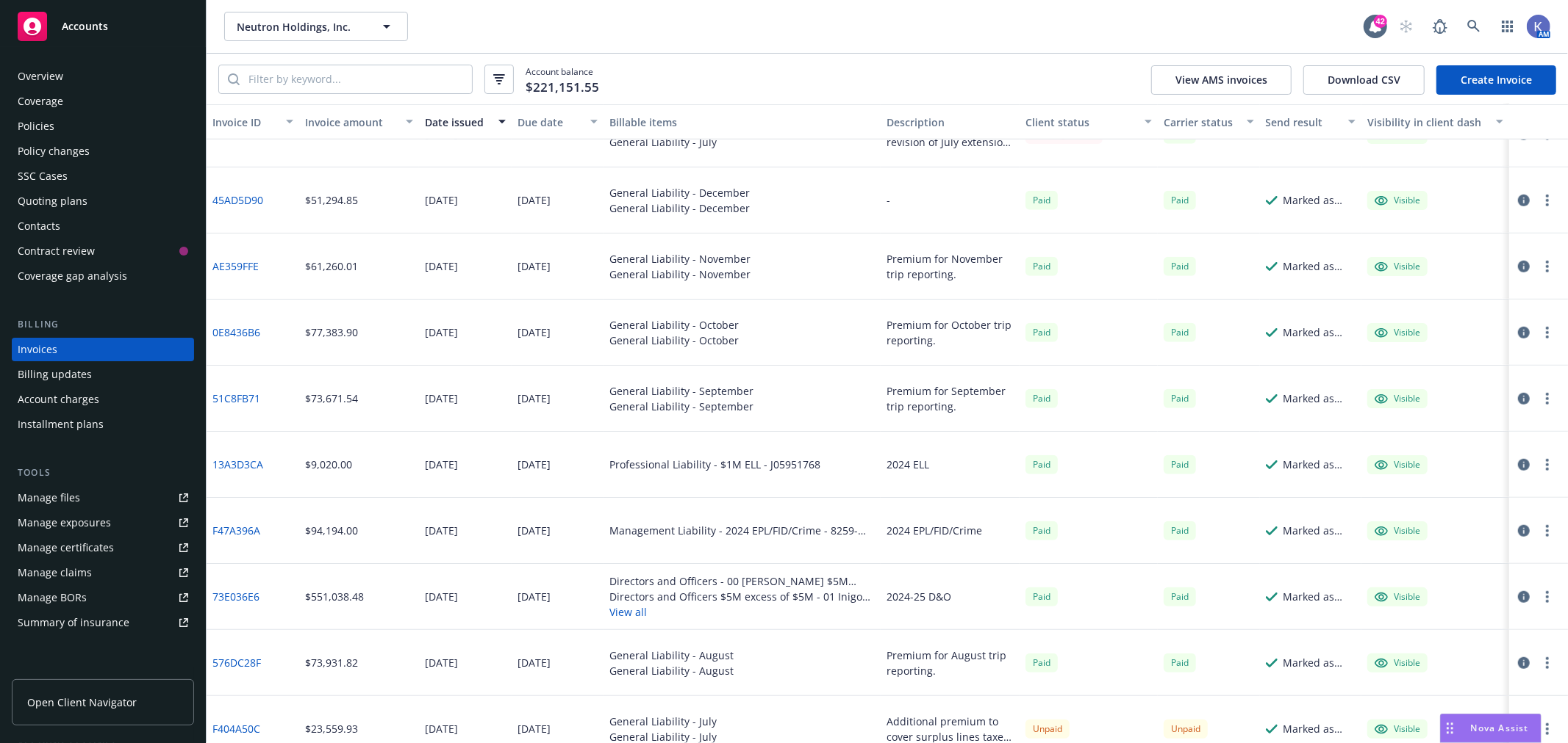
click at [232, 597] on link "73E036E6" at bounding box center [235, 596] width 47 height 16
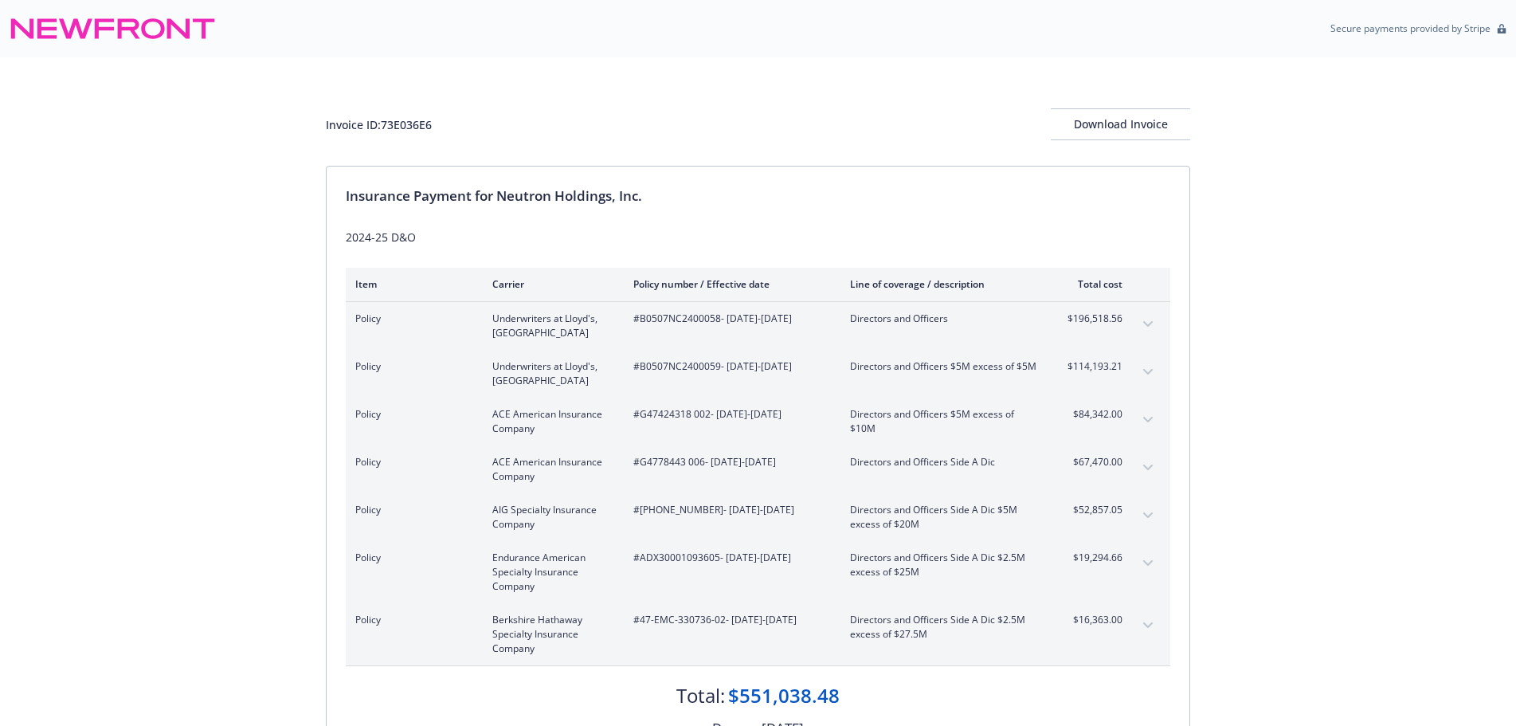
click at [1153, 323] on button "expand content" at bounding box center [1147, 324] width 25 height 25
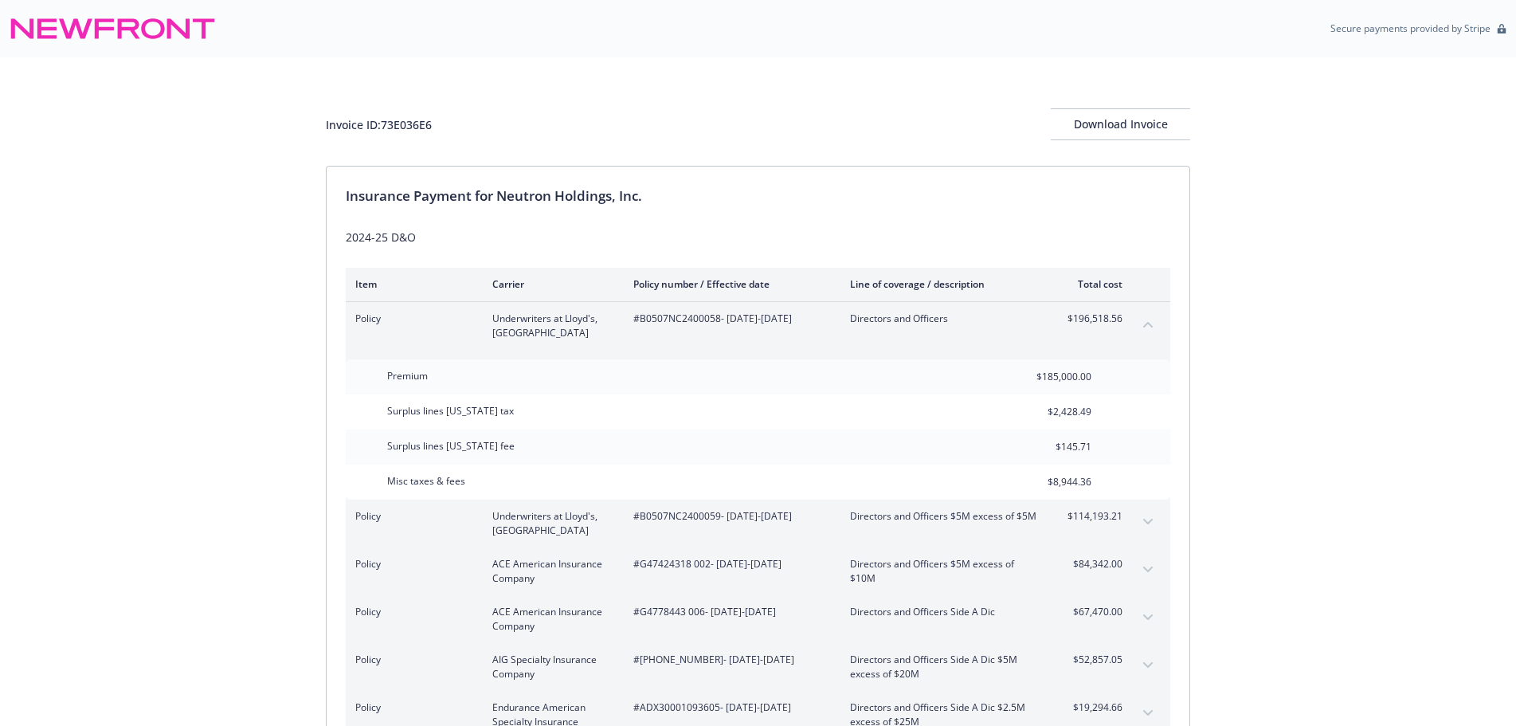
click at [1143, 522] on icon "expand content" at bounding box center [1148, 522] width 10 height 6
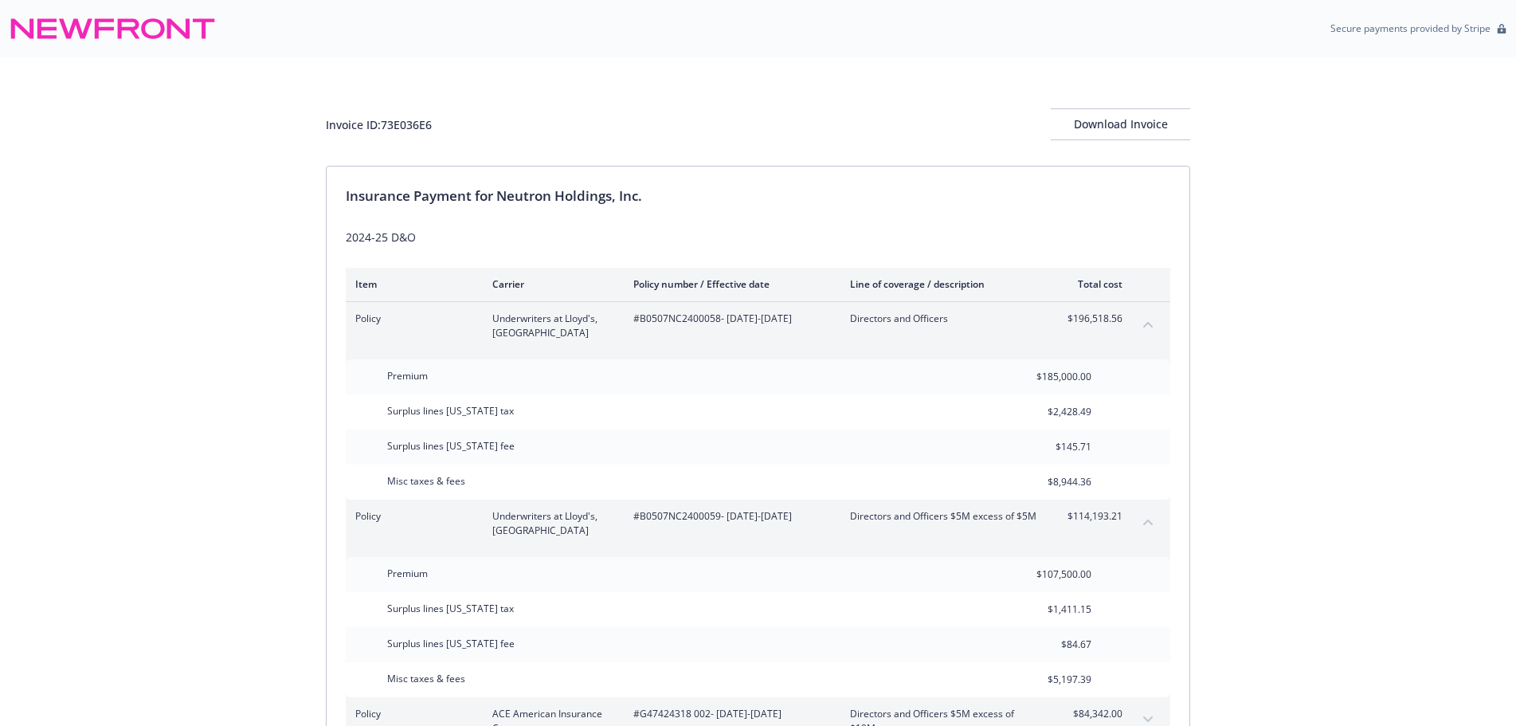
scroll to position [80, 0]
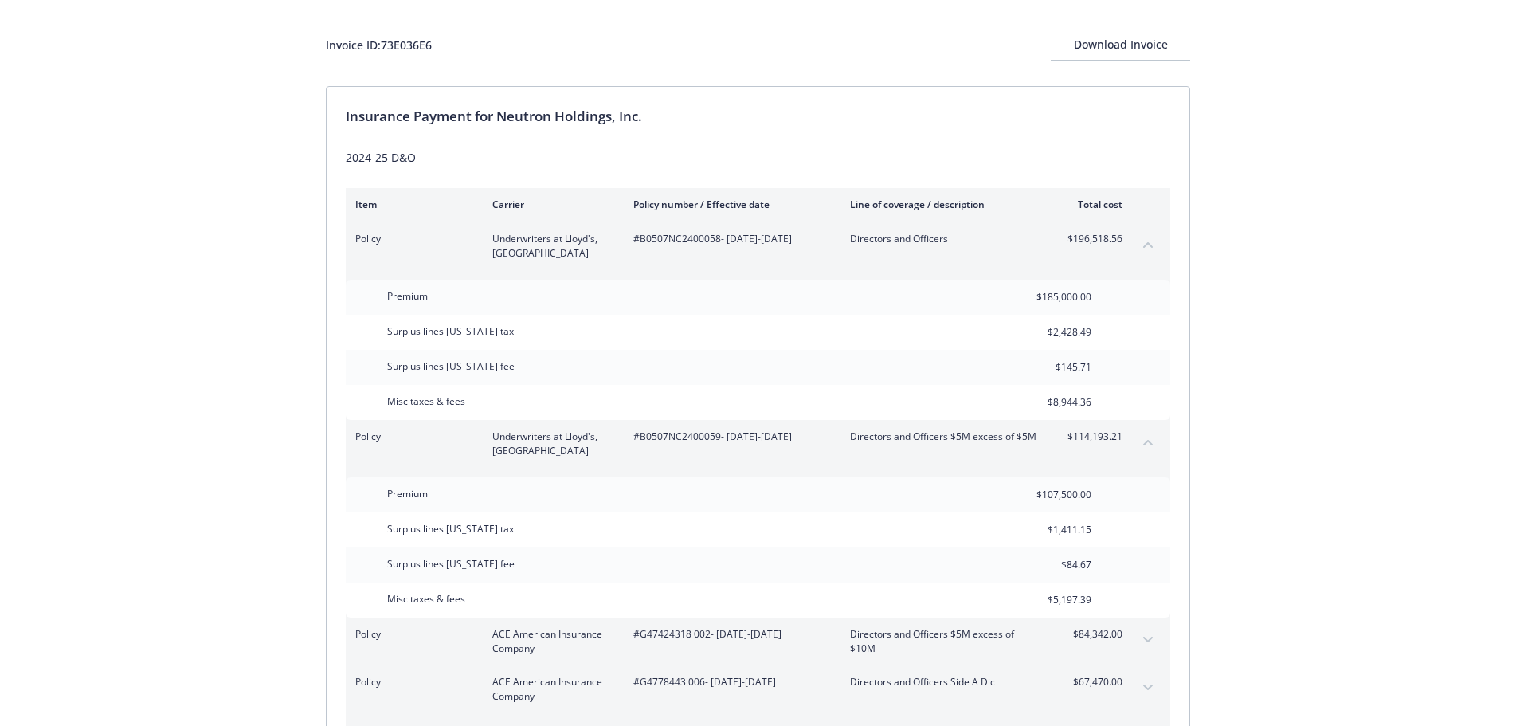
click at [274, 186] on div "Invoice ID: 73E036E6 Download Invoice Insurance Payment for Neutron Holdings, I…" at bounding box center [758, 524] width 1516 height 1093
click at [279, 320] on div "Invoice ID: 73E036E6 Download Invoice Insurance Payment for Neutron Holdings, I…" at bounding box center [758, 524] width 1516 height 1093
click at [268, 428] on div "Invoice ID: 73E036E6 Download Invoice Insurance Payment for Neutron Holdings, I…" at bounding box center [758, 524] width 1516 height 1093
click at [280, 521] on div "Invoice ID: 73E036E6 Download Invoice Insurance Payment for Neutron Holdings, I…" at bounding box center [758, 524] width 1516 height 1093
click at [285, 608] on div "Invoice ID: 73E036E6 Download Invoice Insurance Payment for Neutron Holdings, I…" at bounding box center [758, 524] width 1516 height 1093
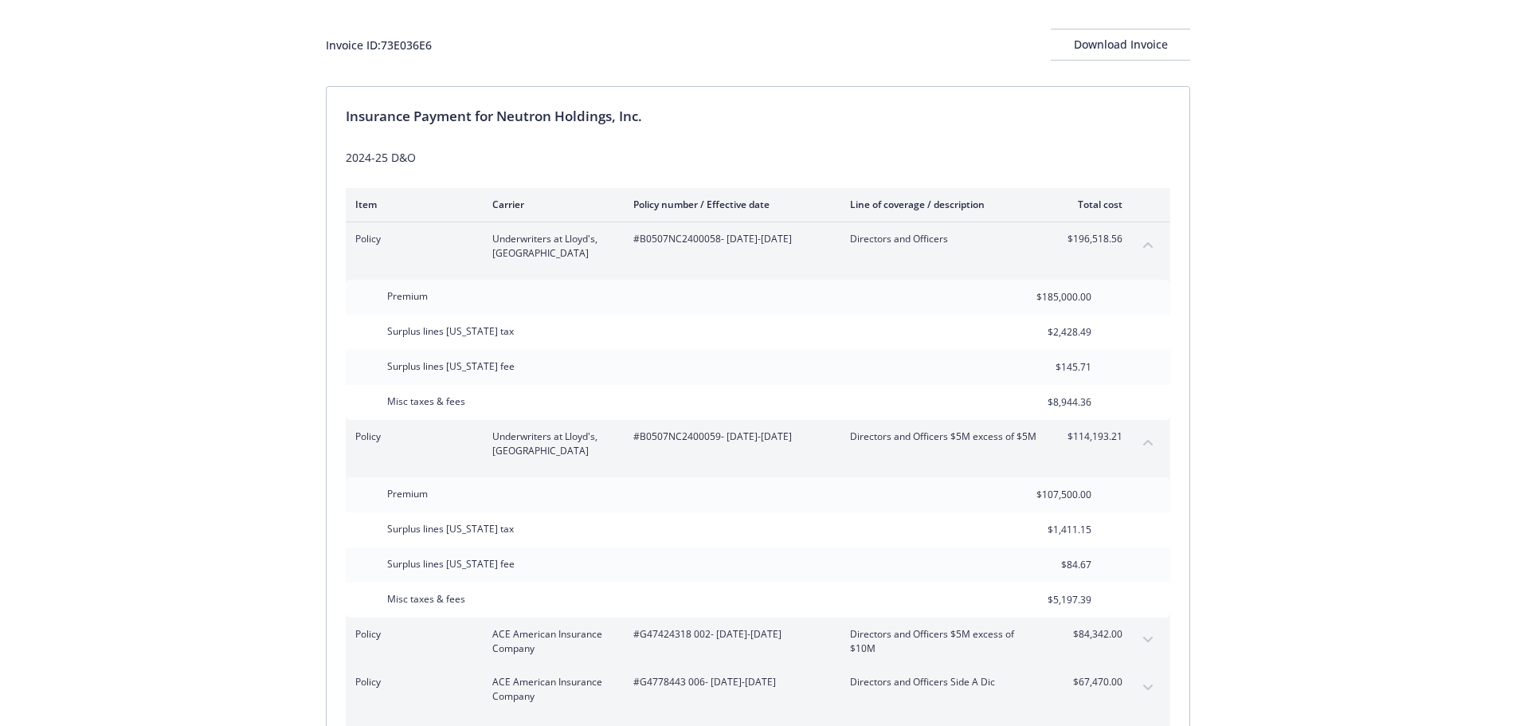
click at [285, 586] on div "Invoice ID: 73E036E6 Download Invoice Insurance Payment for Neutron Holdings, I…" at bounding box center [758, 524] width 1516 height 1093
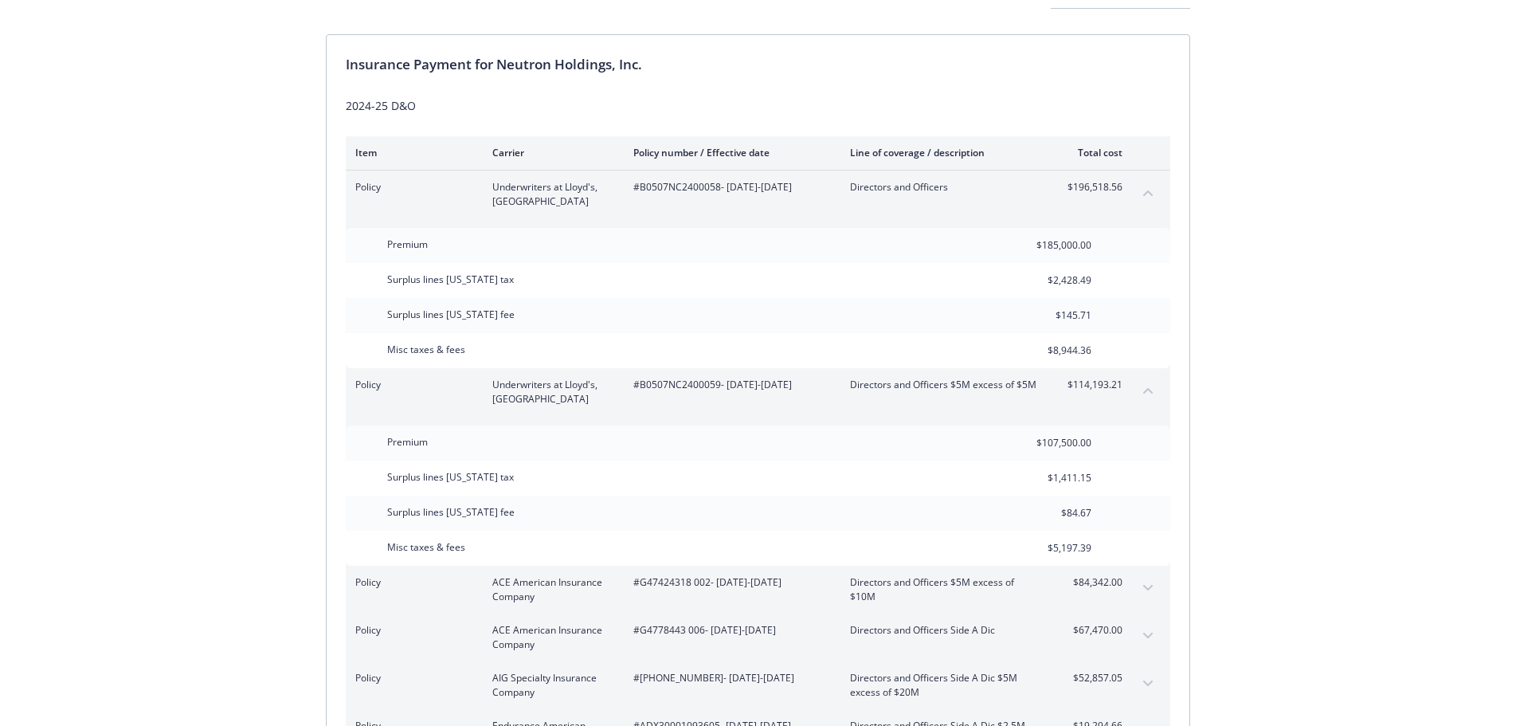
scroll to position [159, 0]
